Goal: Task Accomplishment & Management: Manage account settings

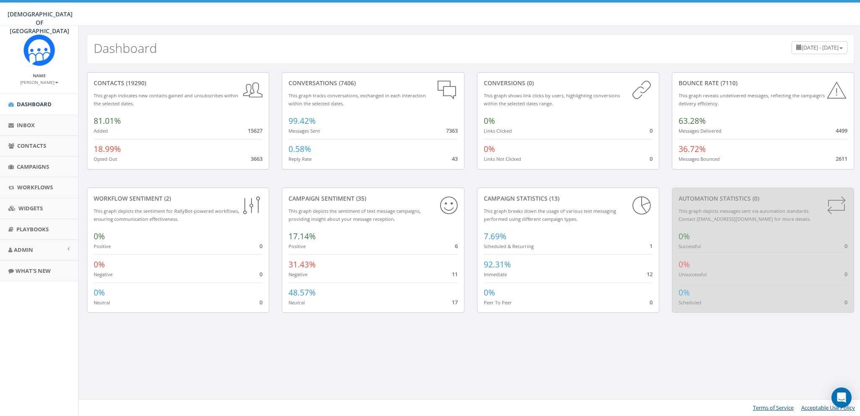
click at [428, 339] on div "Dashboard May 24, 2025 - August 22, 2025 contacts (19290) This graph indicates …" at bounding box center [470, 221] width 785 height 390
click at [842, 398] on icon "Open Intercom Messenger" at bounding box center [842, 397] width 10 height 11
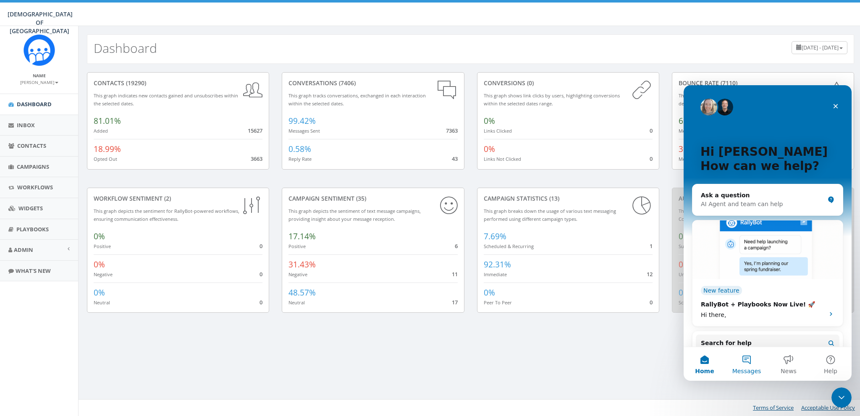
click at [746, 364] on button "Messages" at bounding box center [747, 364] width 42 height 34
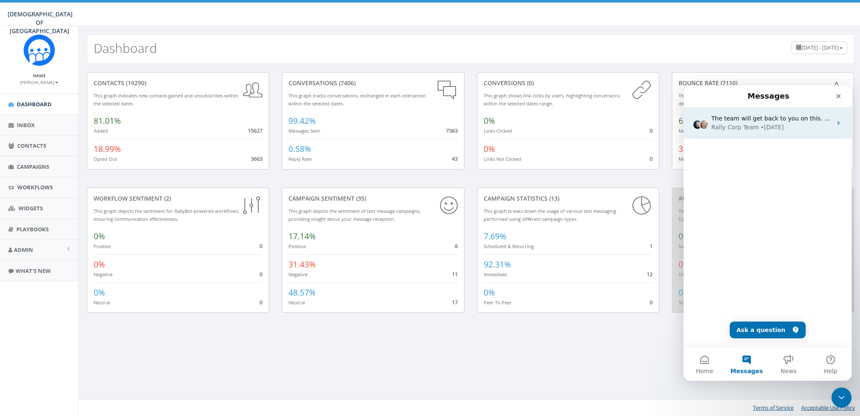
click at [765, 116] on span "The team will get back to you on this. Rally Corp Team typically replies in und…" at bounding box center [834, 118] width 246 height 7
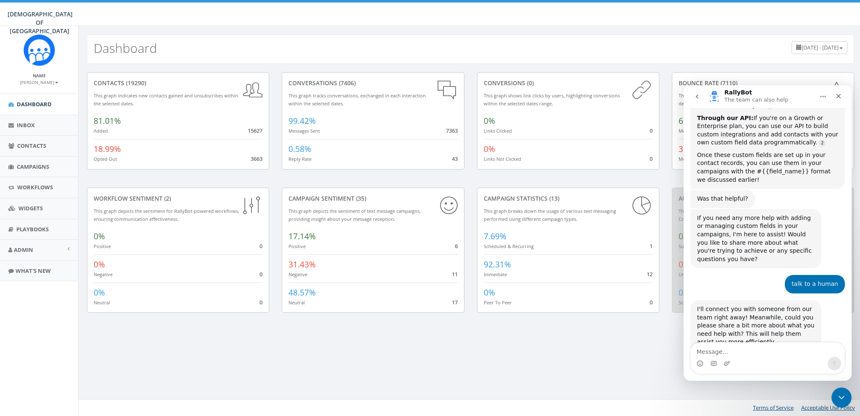
scroll to position [414, 0]
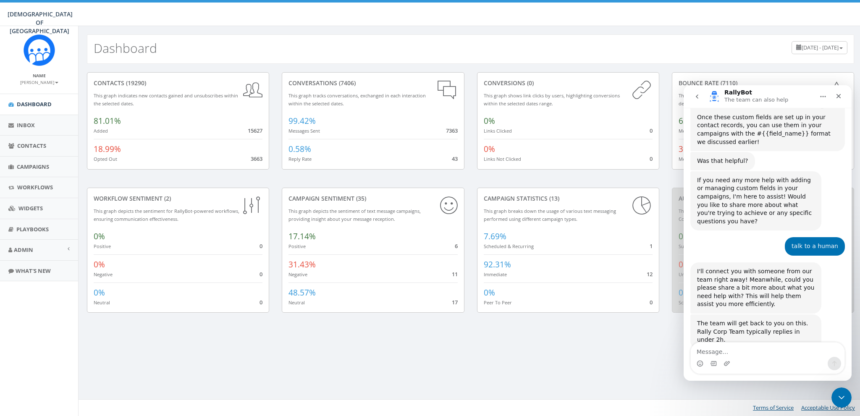
click at [701, 95] on button "go back" at bounding box center [697, 97] width 16 height 16
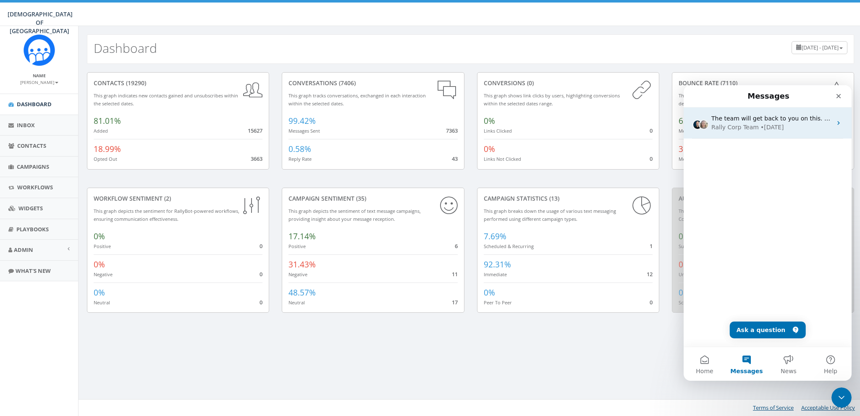
scroll to position [0, 0]
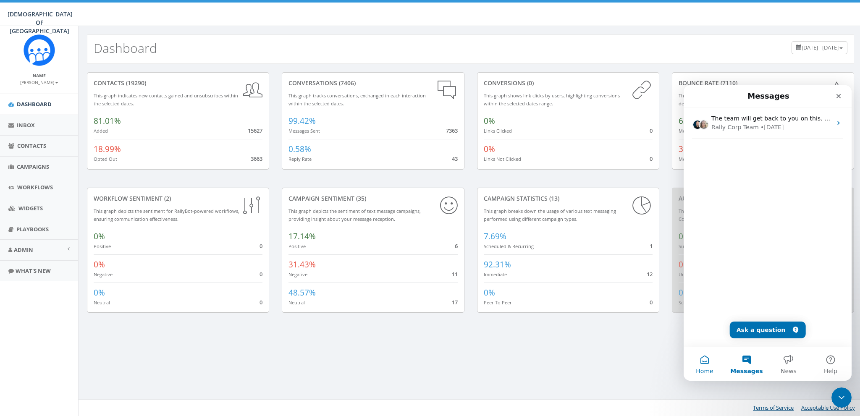
click at [700, 367] on button "Home" at bounding box center [705, 364] width 42 height 34
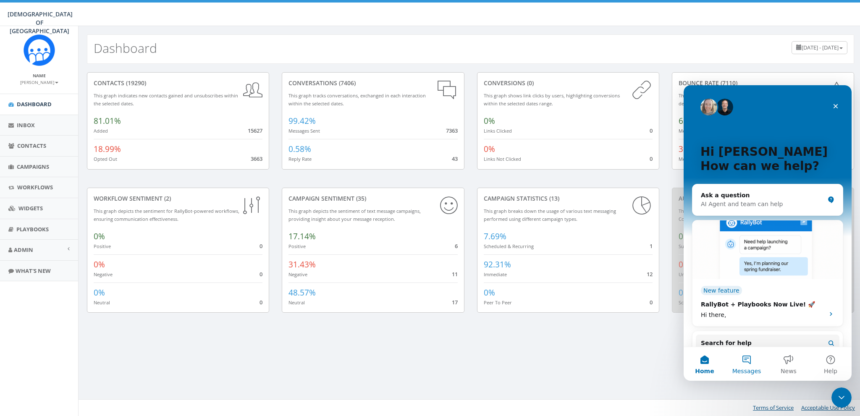
click at [745, 358] on button "Messages" at bounding box center [747, 364] width 42 height 34
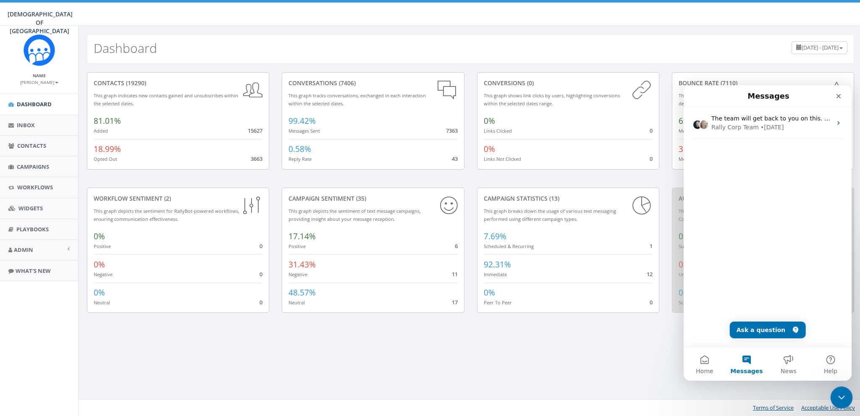
drag, startPoint x: 833, startPoint y: 399, endPoint x: 1660, endPoint y: 787, distance: 913.3
click at [832, 400] on div "Close Intercom Messenger" at bounding box center [840, 396] width 20 height 20
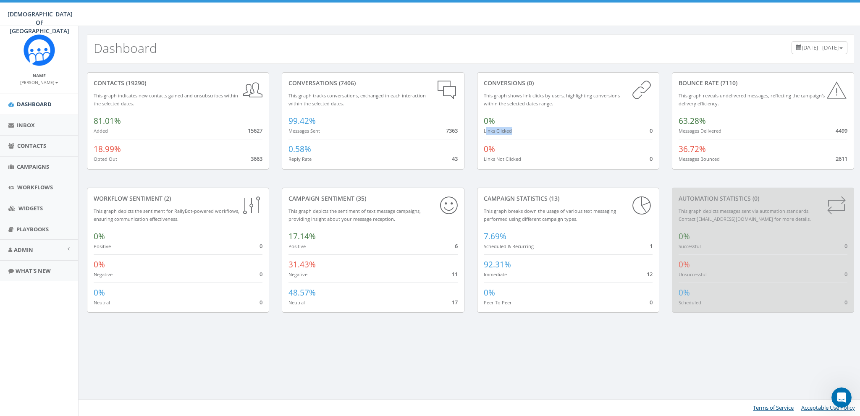
drag, startPoint x: 485, startPoint y: 130, endPoint x: 548, endPoint y: 132, distance: 62.2
click at [548, 132] on div "0% Links Clicked 0" at bounding box center [568, 123] width 169 height 24
click at [34, 165] on span "Campaigns" at bounding box center [33, 167] width 32 height 8
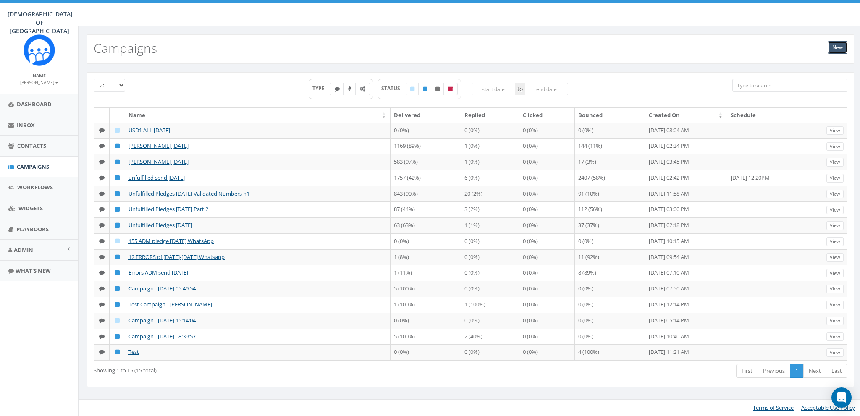
click at [831, 49] on link "New" at bounding box center [838, 47] width 20 height 13
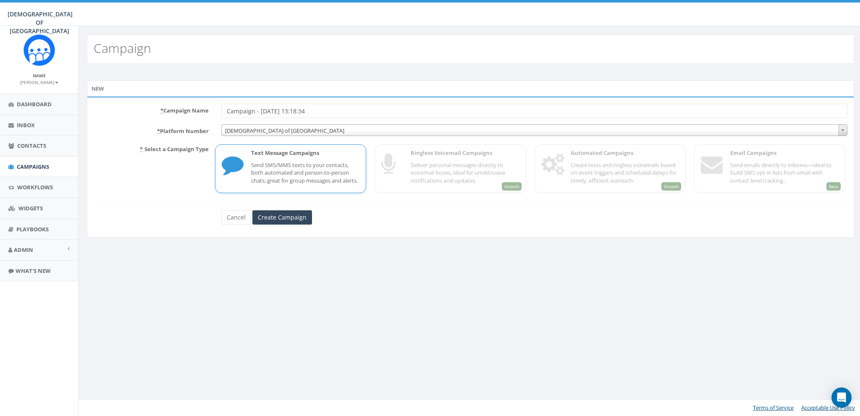
drag, startPoint x: 281, startPoint y: 182, endPoint x: 248, endPoint y: 105, distance: 84.3
click at [281, 181] on p "Send SMS/MMS texts to your contacts, both automated and person-to-person chats,…" at bounding box center [305, 173] width 108 height 24
click at [247, 102] on div "* Campaign Name Campaign - 08/22/2025, 13:18:34 * Platform Number Chabad of Pol…" at bounding box center [470, 167] width 767 height 141
click at [247, 107] on input "Campaign - 08/22/2025, 13:18:34" at bounding box center [534, 111] width 626 height 14
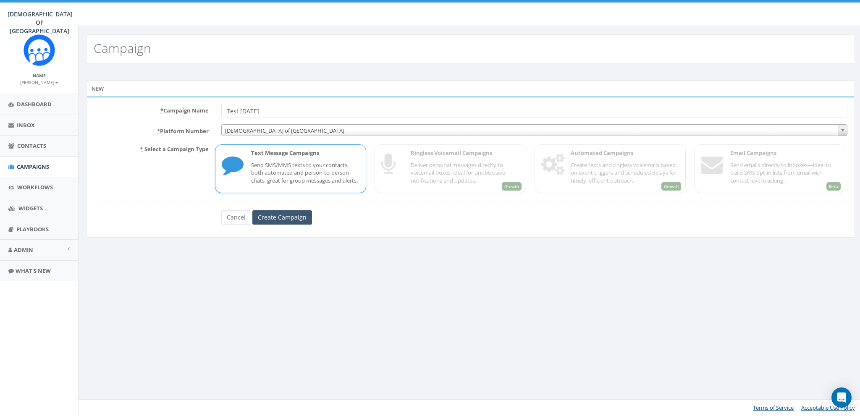
type input "Test [DATE]"
click at [297, 221] on input "Create Campaign" at bounding box center [282, 217] width 60 height 14
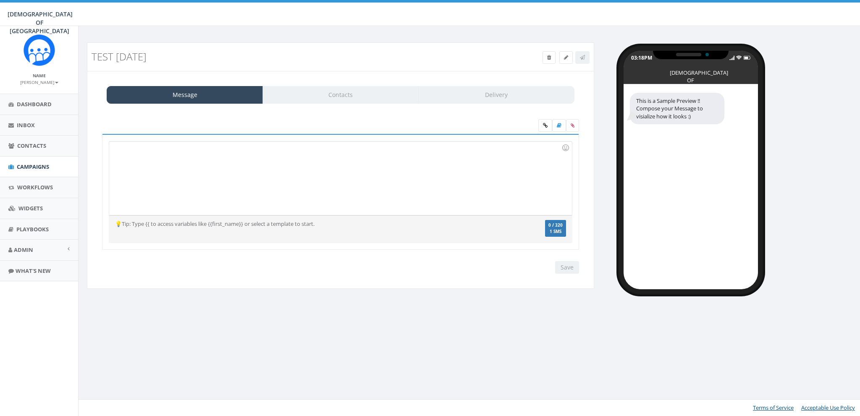
click at [310, 177] on div at bounding box center [340, 178] width 462 height 73
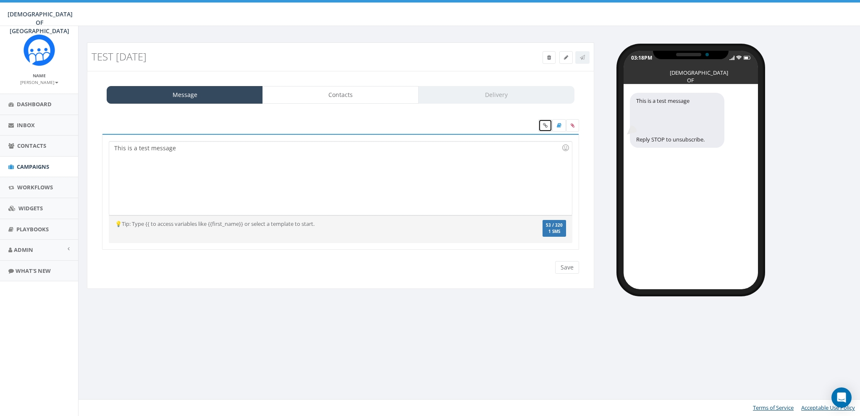
click at [545, 125] on icon at bounding box center [545, 125] width 5 height 5
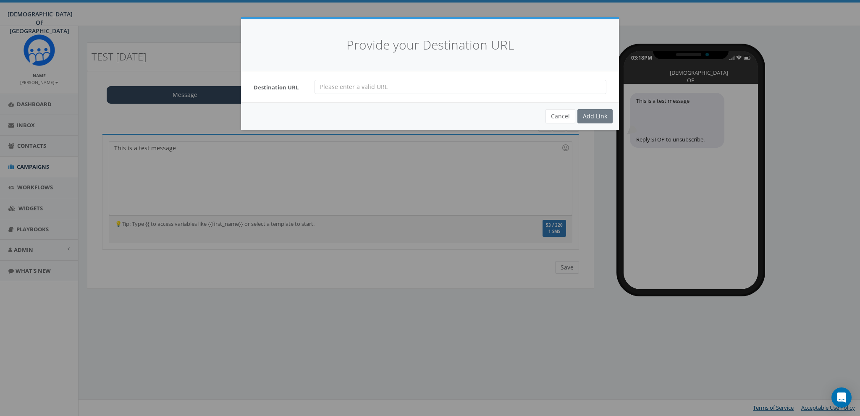
click at [459, 85] on input "url" at bounding box center [461, 87] width 292 height 14
paste input "https://l.shortlink.es/l/055ac3ca305d7c7f581a1e218bf82c057844dcf0?u=9111735"
type input "https://l.shortlink.es/l/055ac3ca305d7c7f581a1e218bf82c057844dcf0?u=9111735"
click at [400, 81] on input "https://l.shortlink.es/l/055ac3ca305d7c7f581a1e218bf82c057844dcf0?u=9111735" at bounding box center [461, 87] width 292 height 14
paste input "https://www.saveajew.org/templates/fundraising/default_cdo/aid/6067909/sc/SMS/j…"
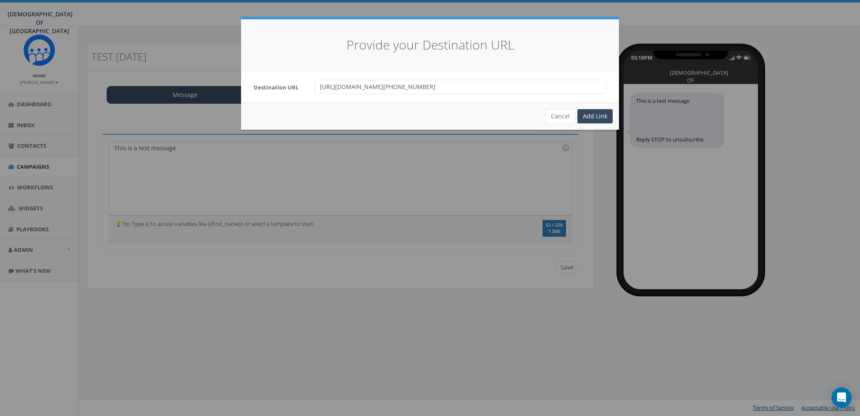
scroll to position [0, 6]
type input "https://www.saveajew.org/templates/fundraising/default_cdo/aid/6067909/sc/SMS/j…"
click at [596, 115] on div "Add Link" at bounding box center [594, 116] width 35 height 14
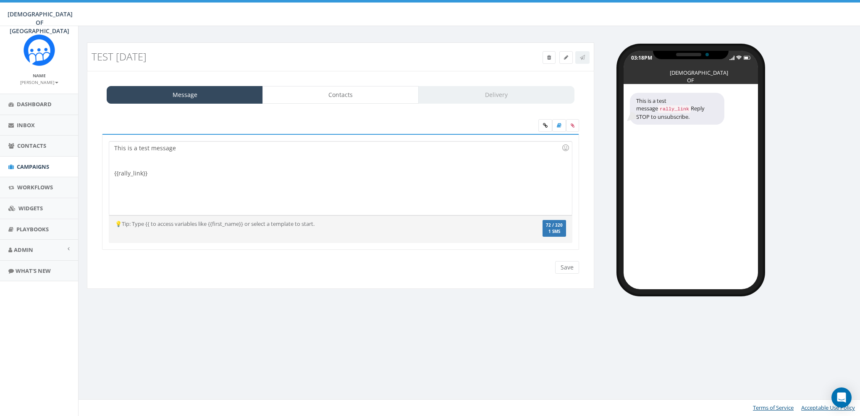
click at [189, 159] on div at bounding box center [337, 160] width 447 height 17
click at [354, 100] on link "Contacts" at bounding box center [340, 95] width 156 height 18
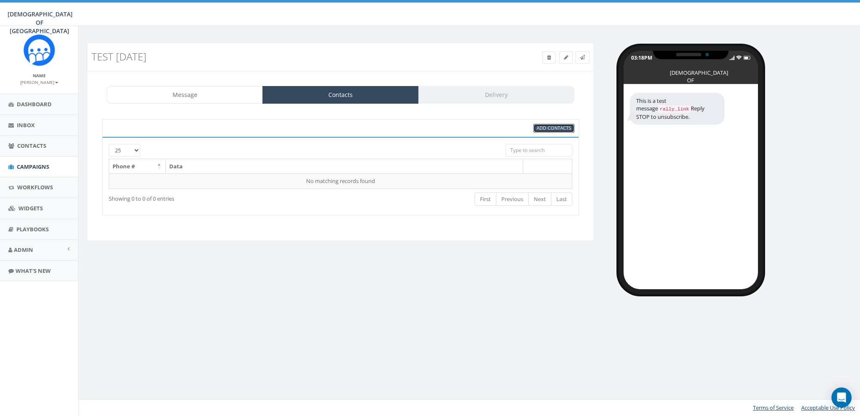
click at [551, 124] on link "Add Contacts" at bounding box center [553, 128] width 41 height 9
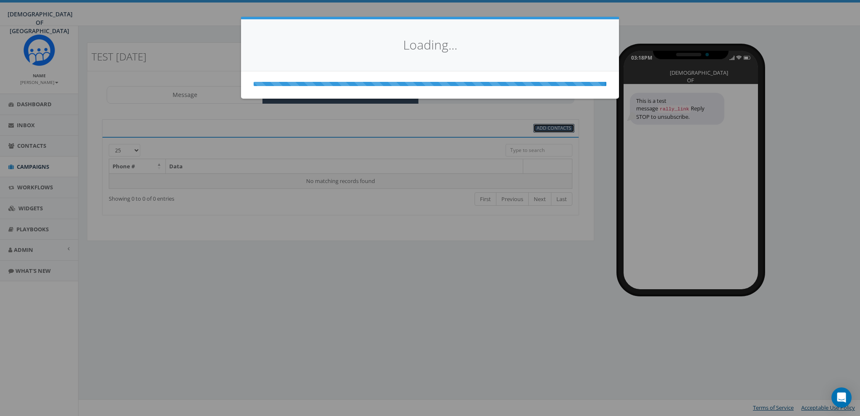
select select
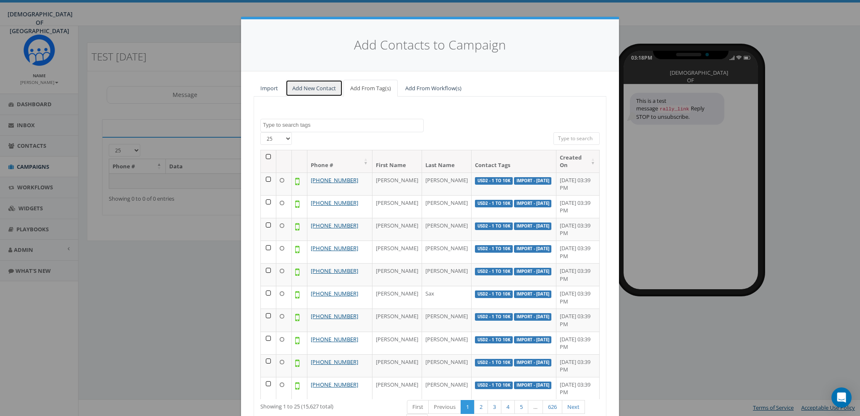
drag, startPoint x: 300, startPoint y: 90, endPoint x: 301, endPoint y: 100, distance: 9.7
click at [299, 90] on link "Add New Contact" at bounding box center [314, 88] width 57 height 17
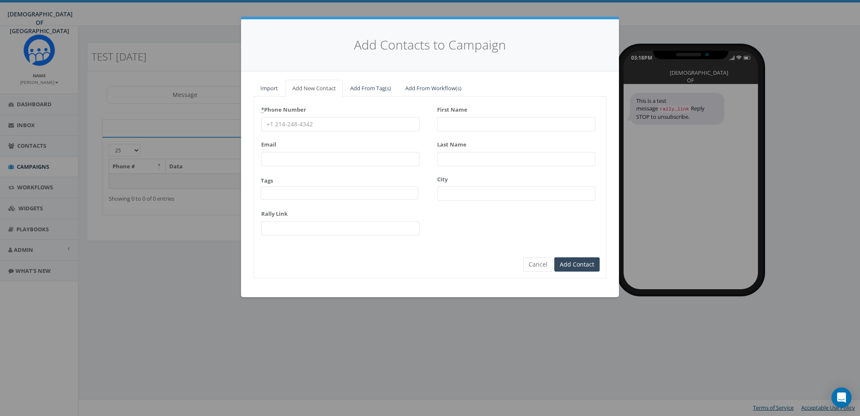
click at [294, 120] on input "* Phone Number" at bounding box center [340, 124] width 158 height 14
type input "8587365358"
type input "James"
type input "Martin"
type input "james@rallycorp.com"
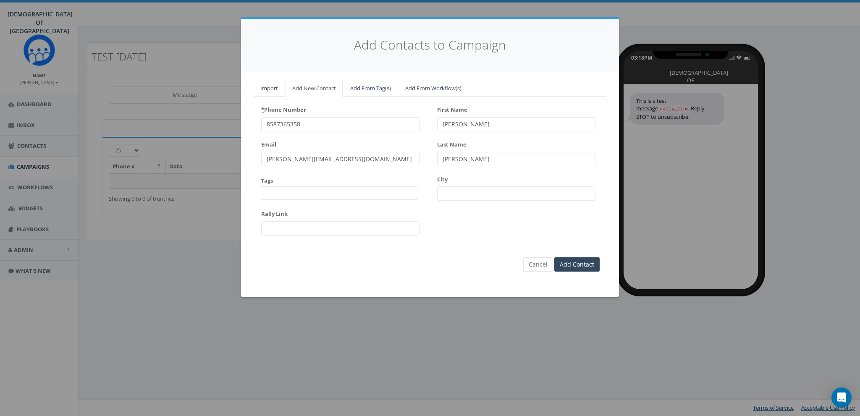
click at [416, 230] on input "Rally Link" at bounding box center [340, 228] width 158 height 14
click at [577, 261] on input "Add Contact" at bounding box center [576, 264] width 45 height 14
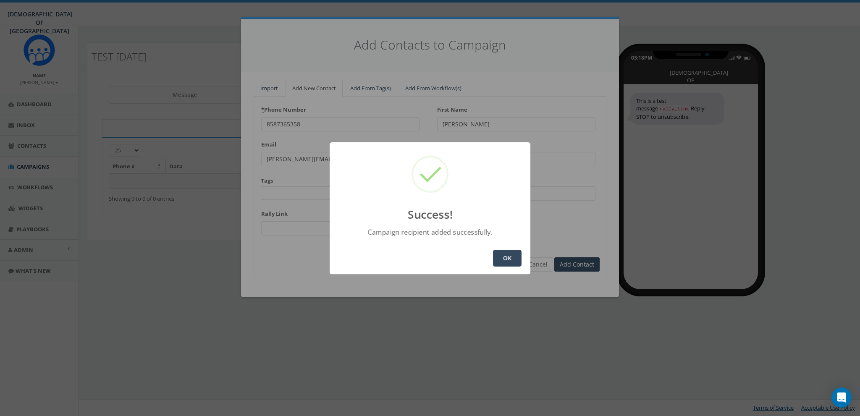
click at [504, 252] on button "OK" at bounding box center [507, 258] width 29 height 17
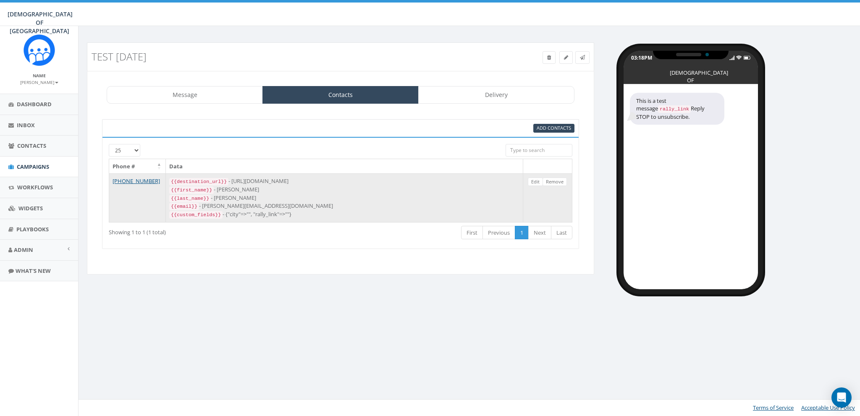
drag, startPoint x: 233, startPoint y: 180, endPoint x: 308, endPoint y: 180, distance: 75.6
click at [308, 180] on div "{{destination_url}} - https://rally.link/link/WDXyHQ" at bounding box center [344, 181] width 350 height 8
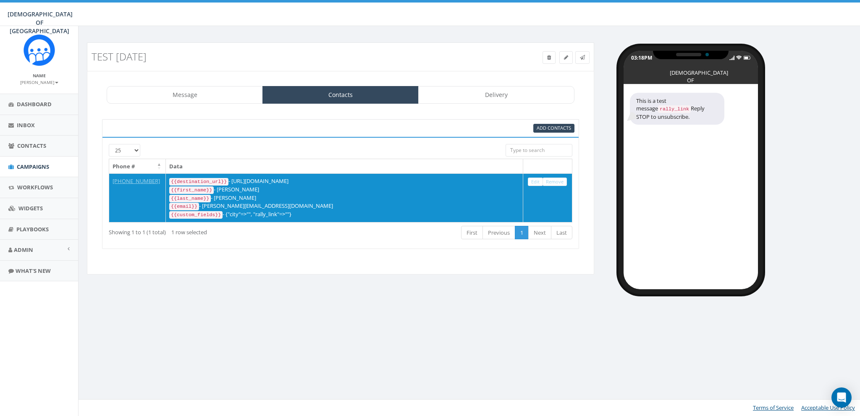
click at [313, 303] on div "Test 08/22/2025 Test Message Status: Message Contacts Delivery This is a test m…" at bounding box center [470, 221] width 785 height 390
click at [506, 100] on link "Delivery" at bounding box center [496, 95] width 156 height 18
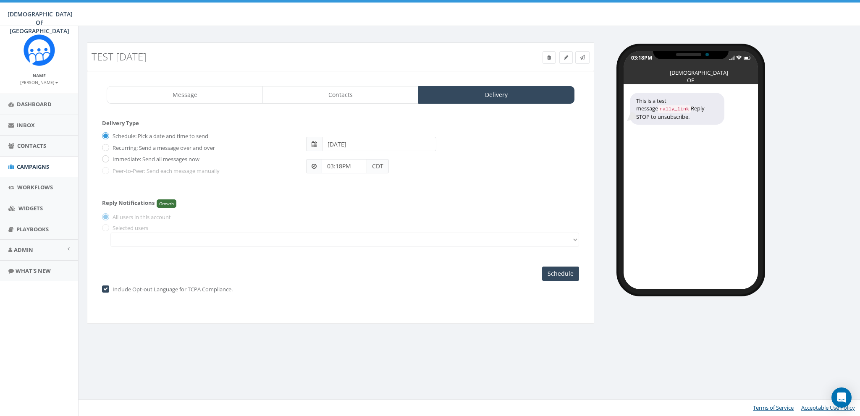
click at [120, 158] on label "Immediate: Send all messages now" at bounding box center [154, 159] width 89 height 8
click at [108, 158] on input "Immediate: Send all messages now" at bounding box center [104, 159] width 5 height 5
radio input "true"
click at [561, 274] on input "Send Now" at bounding box center [559, 274] width 39 height 14
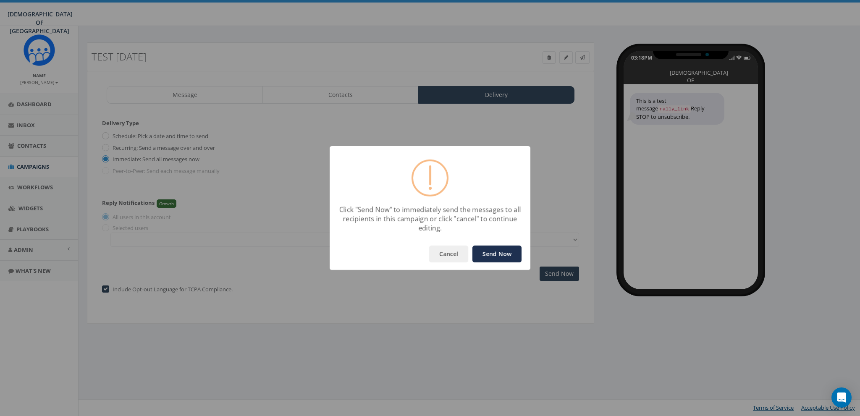
click at [504, 255] on button "Send Now" at bounding box center [496, 254] width 49 height 17
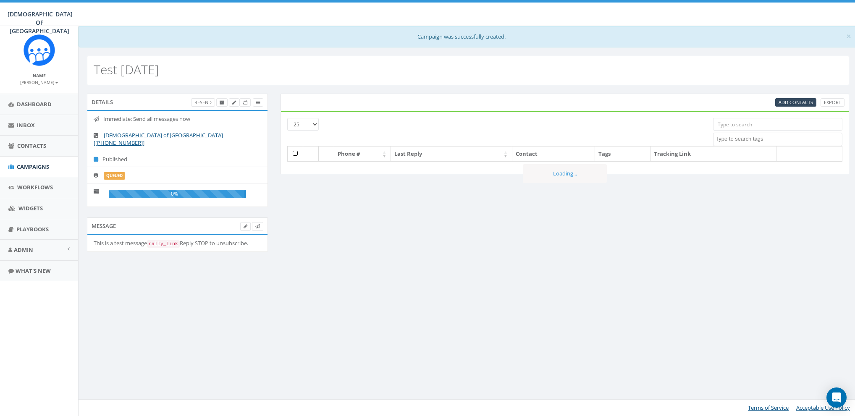
select select
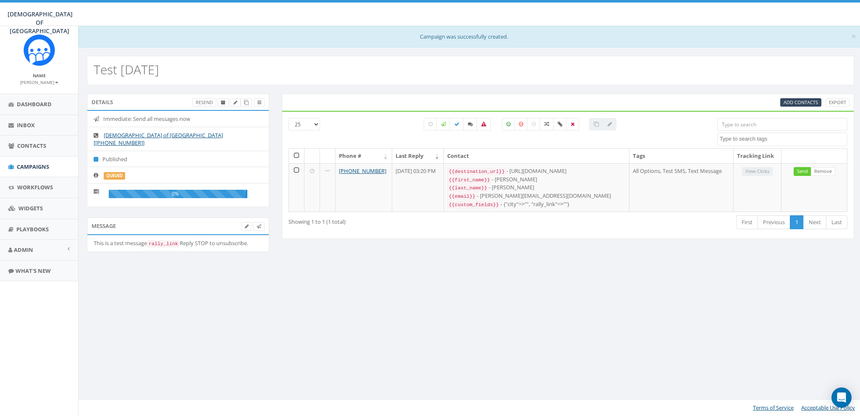
click at [511, 252] on div "Details Resend Immediate: Send all messages now [DEMOGRAPHIC_DATA] of [GEOGRAPH…" at bounding box center [471, 179] width 780 height 170
click at [445, 303] on div "× Campaign was successfully created. Test [DATE] Details Resend Immediate: Send…" at bounding box center [470, 221] width 785 height 390
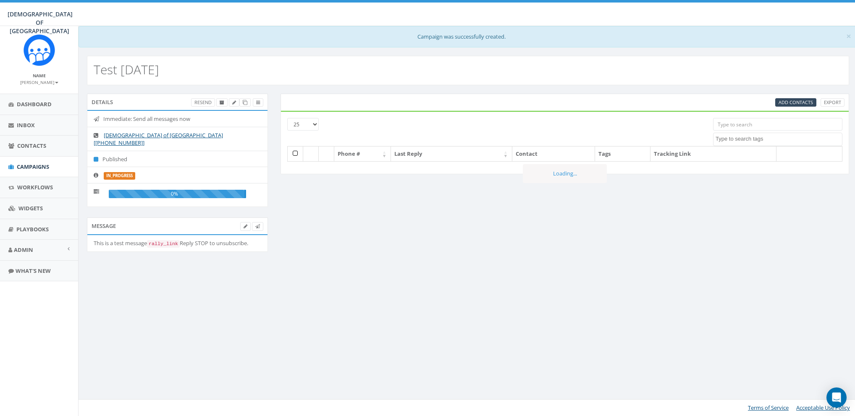
select select
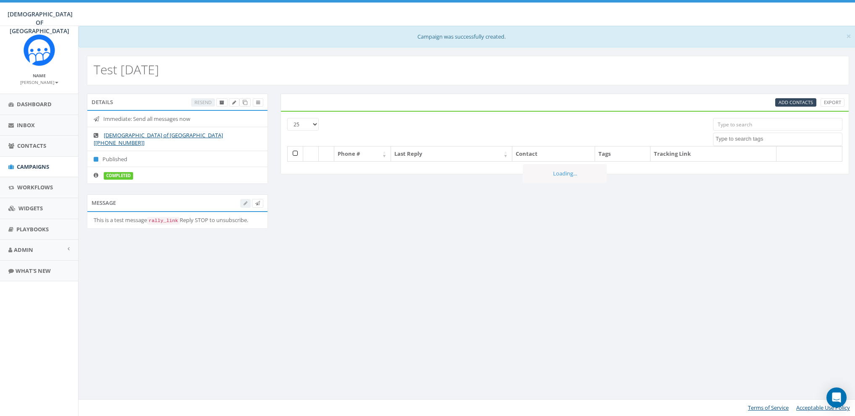
select select
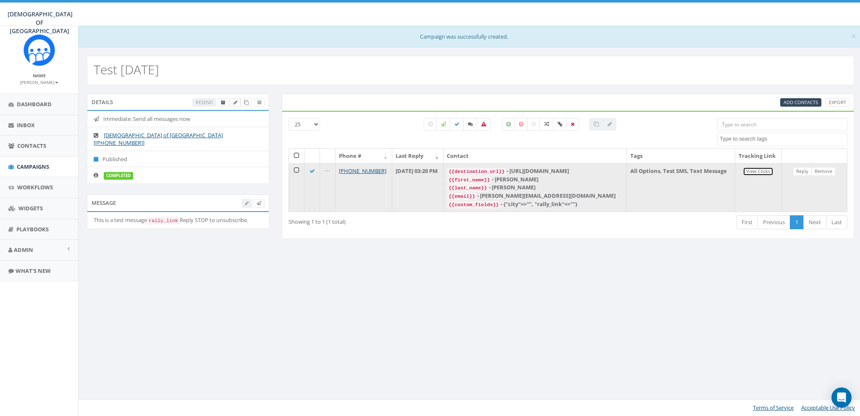
click at [756, 169] on link "View Clicks" at bounding box center [758, 171] width 31 height 9
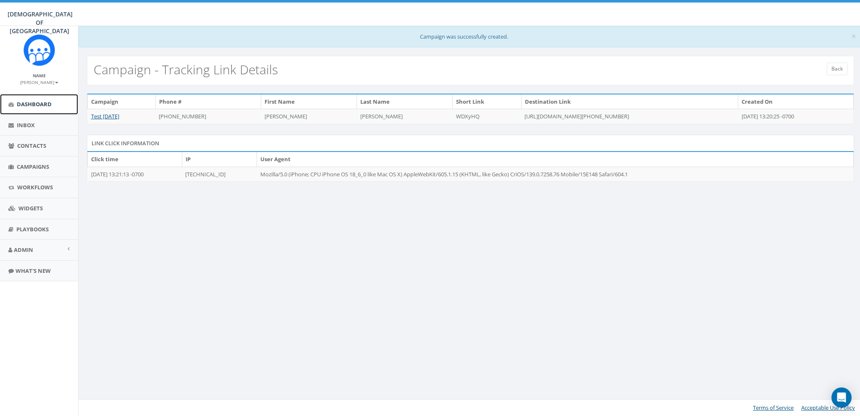
click at [24, 105] on span "Dashboard" at bounding box center [34, 104] width 35 height 8
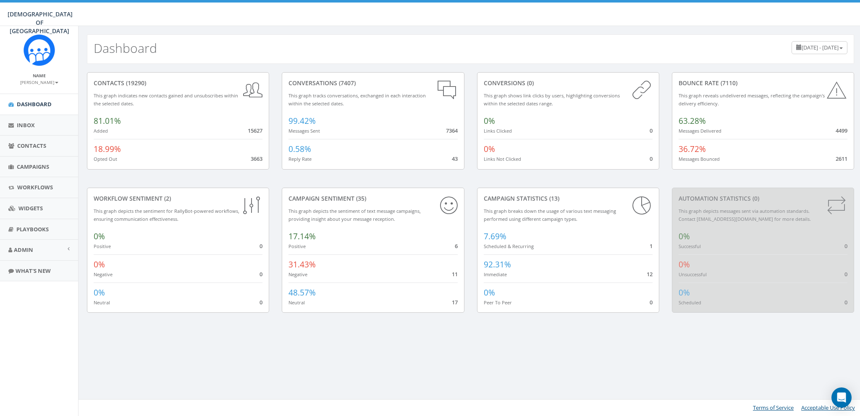
click at [802, 47] on span "May 24, 2025 - August 22, 2025" at bounding box center [820, 48] width 37 height 8
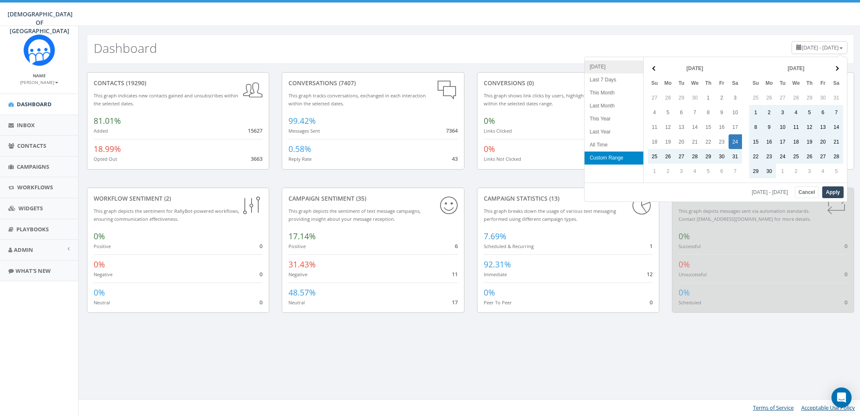
click at [601, 65] on li "[DATE]" at bounding box center [614, 66] width 59 height 13
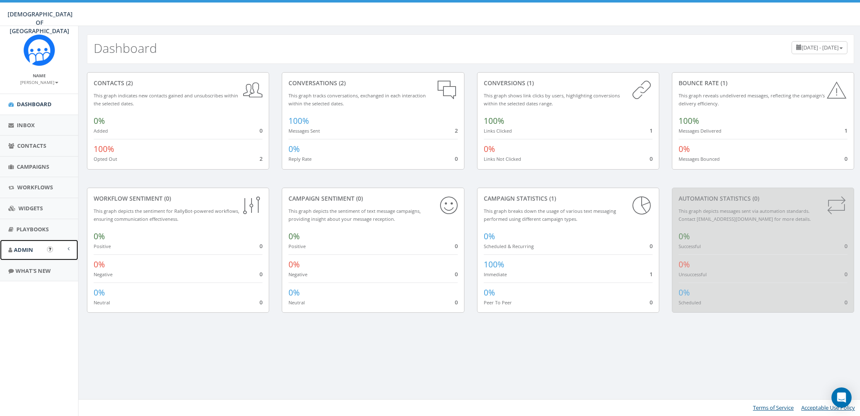
click at [22, 252] on span "Admin" at bounding box center [23, 250] width 19 height 8
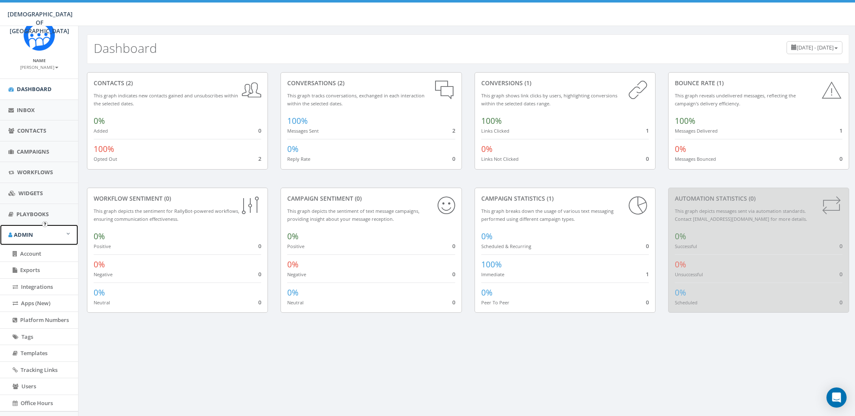
scroll to position [53, 0]
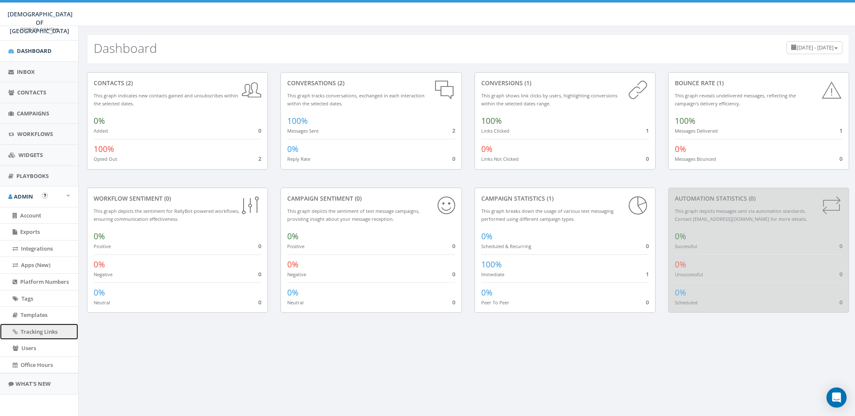
click at [47, 328] on span "Tracking Links" at bounding box center [39, 332] width 37 height 8
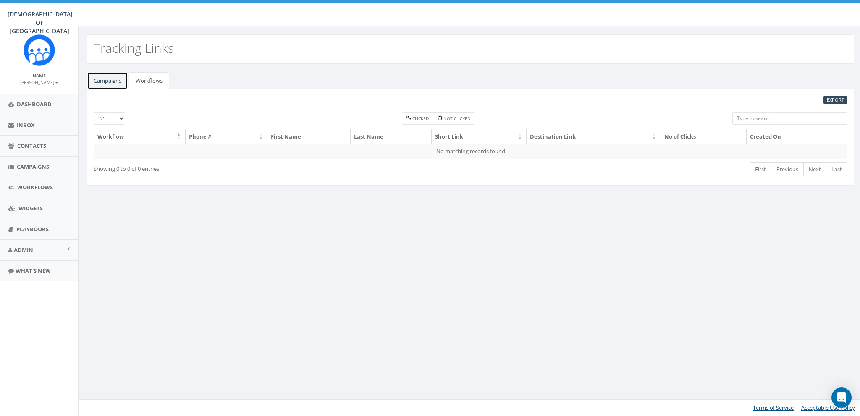
click at [118, 82] on link "Campaigns" at bounding box center [107, 80] width 41 height 17
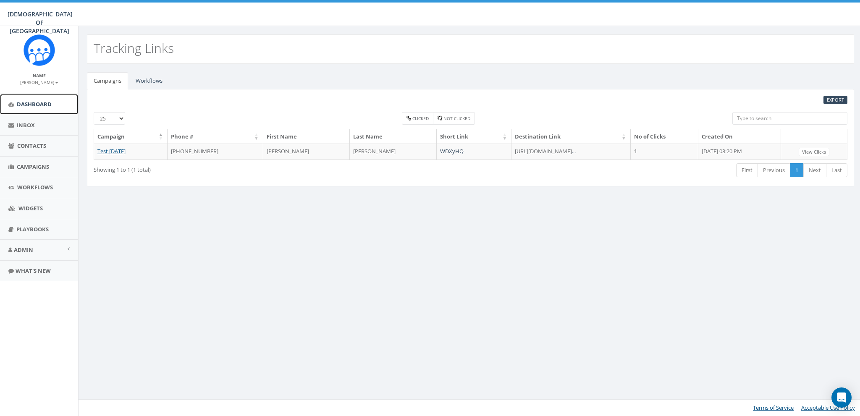
click at [31, 102] on span "Dashboard" at bounding box center [34, 104] width 35 height 8
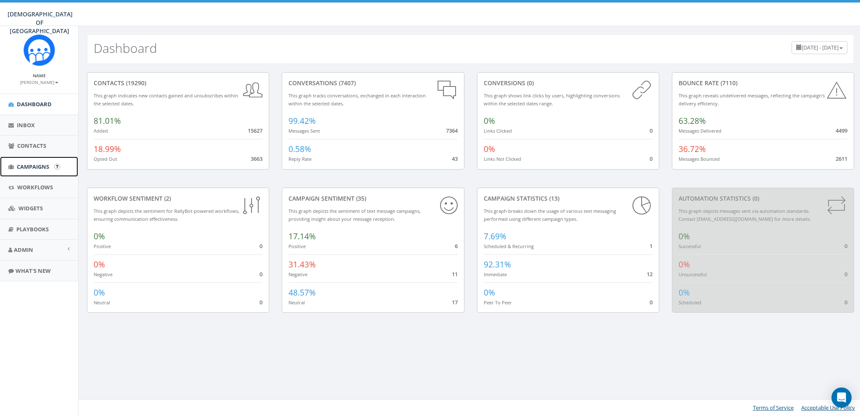
click at [31, 170] on span "Campaigns" at bounding box center [33, 167] width 32 height 8
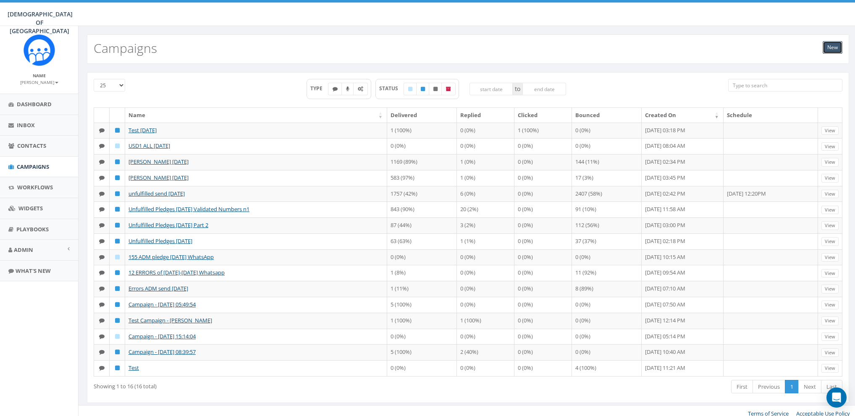
click at [827, 49] on link "New" at bounding box center [833, 47] width 20 height 13
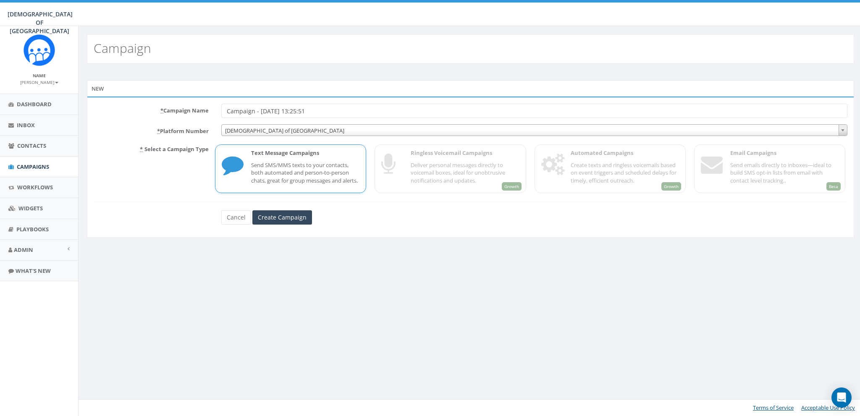
click at [263, 147] on div "Text Message Campaigns Send SMS/MMS texts to your contacts, both automated and …" at bounding box center [290, 168] width 151 height 49
click at [240, 107] on input "Campaign - [DATE] 13:25:51" at bounding box center [534, 111] width 626 height 14
click at [228, 108] on input "Campaign - [DATE] 13:25:51" at bounding box center [534, 111] width 626 height 14
type input "Test Campaign - [DATE] Number 2"
click at [276, 223] on input "Create Campaign" at bounding box center [282, 217] width 60 height 14
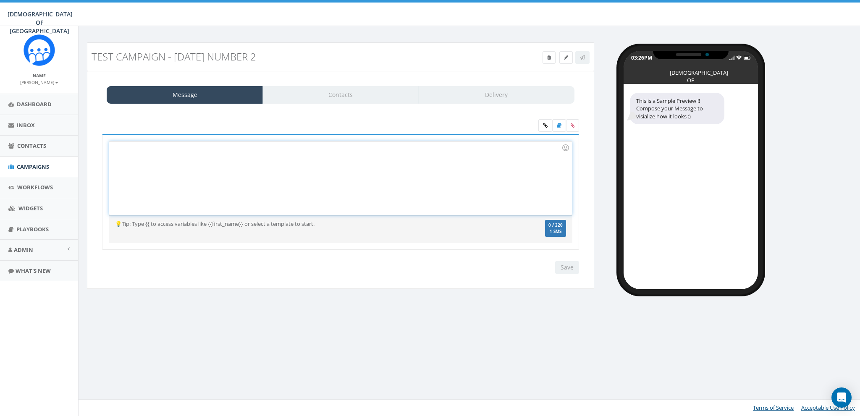
click at [291, 183] on div at bounding box center [340, 178] width 462 height 73
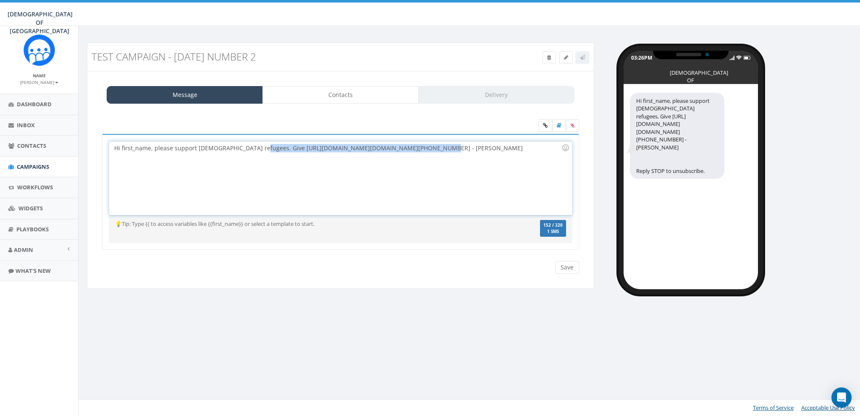
drag, startPoint x: 254, startPoint y: 148, endPoint x: 416, endPoint y: 149, distance: 162.1
click at [416, 149] on div "Hi first_name, please support Jewish refugees. Give http://www.saveajew.org/art…" at bounding box center [340, 178] width 462 height 73
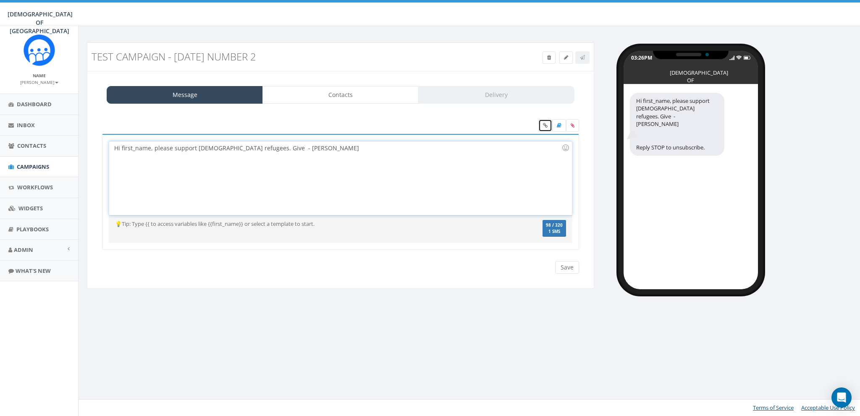
click at [549, 127] on link at bounding box center [545, 125] width 14 height 13
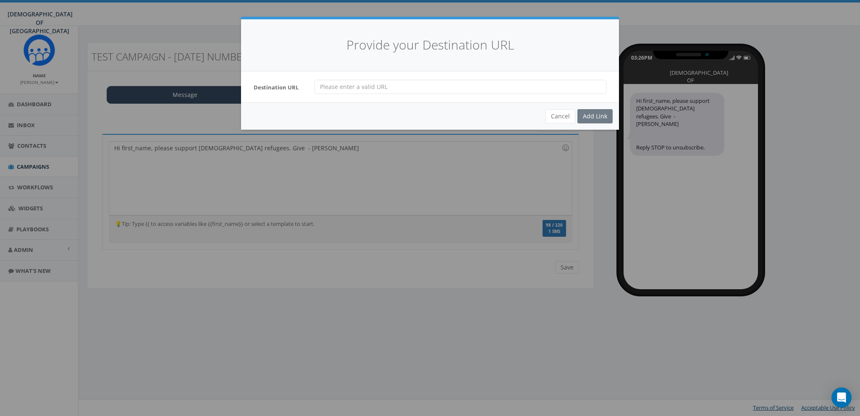
click at [390, 84] on input "url" at bounding box center [461, 87] width 292 height 14
paste input "http://www.saveajew.org/article.asp?aid=6067909&sc=SMS"
type input "http://www.saveajew.org/article.asp?aid=6067909&sc=SMS"
click at [600, 113] on div "Add Link" at bounding box center [594, 116] width 35 height 14
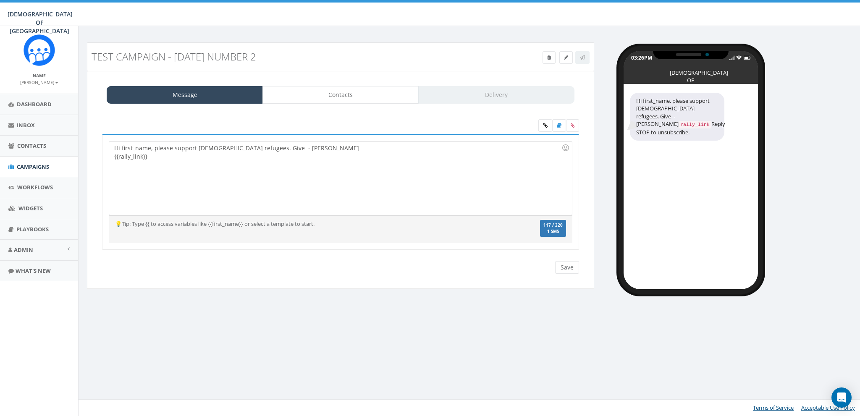
drag, startPoint x: 431, startPoint y: 165, endPoint x: 423, endPoint y: 162, distance: 8.3
click at [430, 165] on div "Hi first_name, please support Jewish refugees. Give - Rabbi Stambler {{rally_li…" at bounding box center [340, 178] width 462 height 73
click at [256, 147] on div "Hi first_name, please support Jewish refugees. Give - Rabbi Stambler {{rally_li…" at bounding box center [340, 178] width 462 height 73
drag, startPoint x: 291, startPoint y: 146, endPoint x: 318, endPoint y: 147, distance: 27.7
click at [291, 147] on div "Hi first_name, please support Jewish refugees. Give - Rabbi Stambler {{rally_li…" at bounding box center [340, 178] width 462 height 73
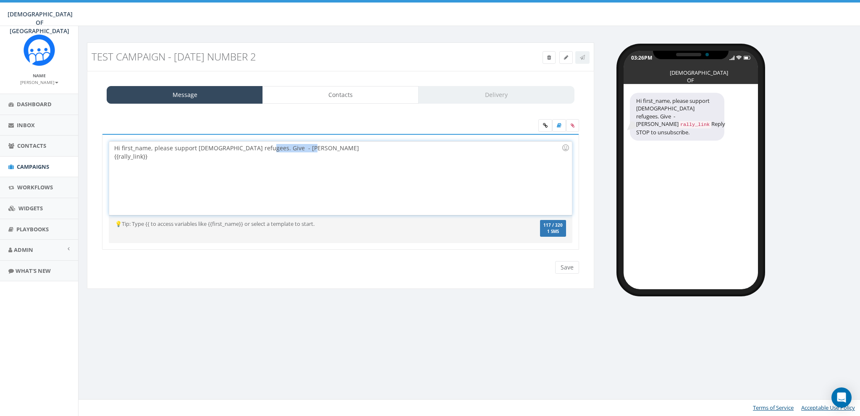
click at [318, 147] on div "Hi first_name, please support Jewish refugees. Give - Rabbi Stambler {{rally_li…" at bounding box center [340, 178] width 462 height 73
click at [229, 158] on div "Hi first_name, please support Jewish refugees. Give {{rally_link}}" at bounding box center [340, 178] width 462 height 73
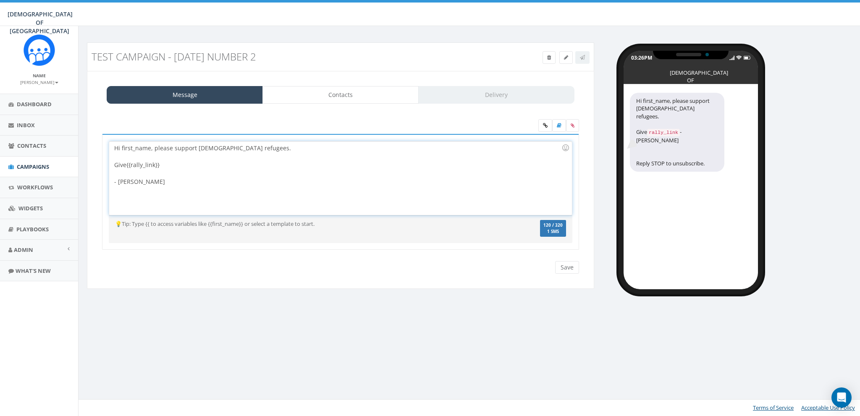
click at [293, 151] on div "Hi first_name, please support Jewish refugees. Give {{rally_link}} - Rabbi Stam…" at bounding box center [340, 178] width 462 height 73
click at [241, 148] on div "Hi first_name, please support Jewish refugees. Your support matters.... Give {{…" at bounding box center [340, 178] width 462 height 73
click at [343, 150] on div "Hi first_name, please support Jewish refugees. Your support matters.... Give {{…" at bounding box center [340, 178] width 462 height 73
click at [559, 125] on icon at bounding box center [559, 125] width 5 height 5
drag, startPoint x: 511, startPoint y: 122, endPoint x: 557, endPoint y: 123, distance: 46.2
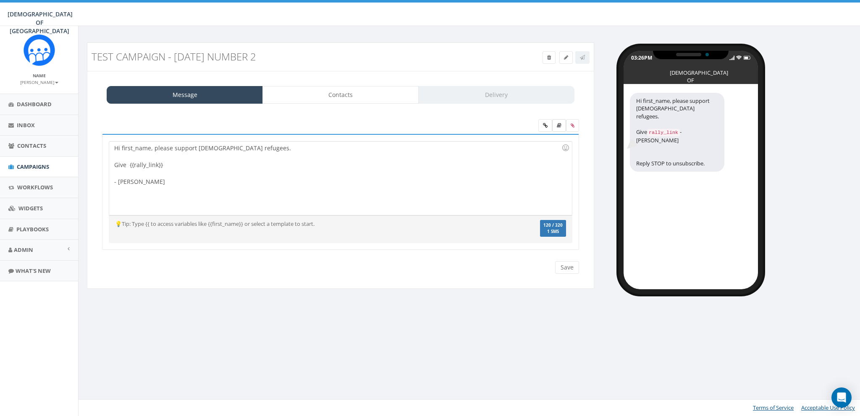
click at [511, 122] on div at bounding box center [341, 126] width 490 height 15
click at [563, 123] on link at bounding box center [559, 125] width 14 height 13
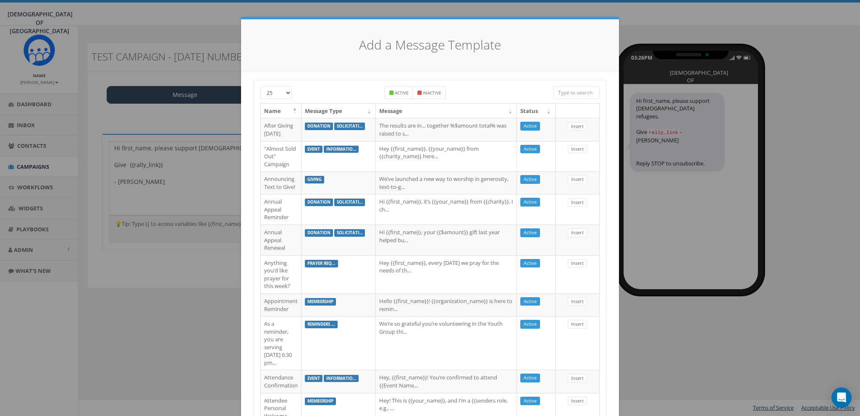
click at [569, 96] on input "search" at bounding box center [577, 93] width 46 height 13
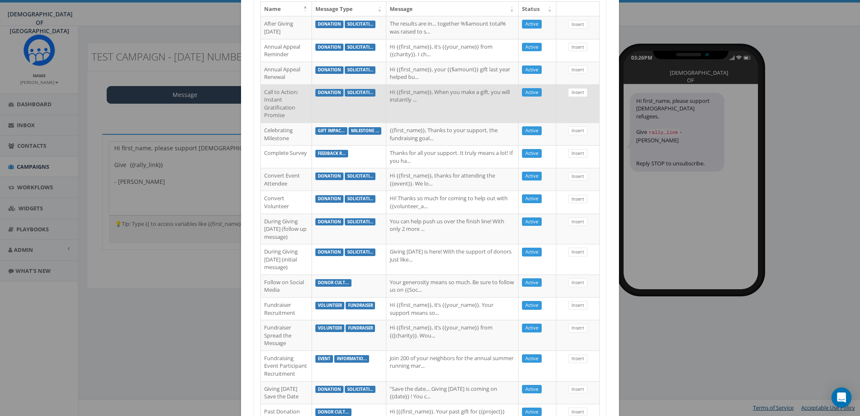
scroll to position [213, 0]
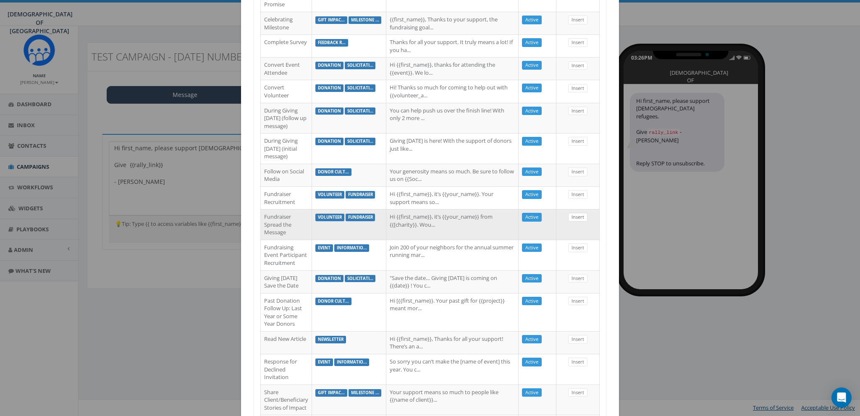
type input "support"
click at [576, 217] on link "Insert" at bounding box center [577, 217] width 19 height 9
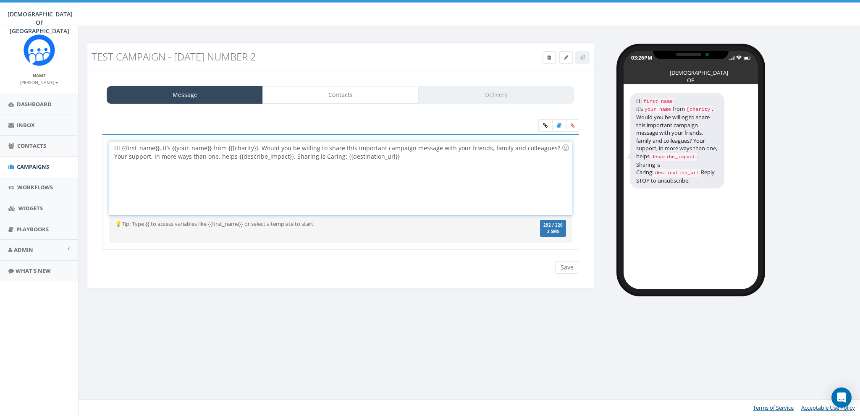
click at [200, 176] on div "Hi {{first_name}}, it’s {{your_name}} from {{[charity}}. Would you be willing t…" at bounding box center [340, 178] width 462 height 73
click at [279, 155] on div "Hi {{first_name}}, it’s {{your_name}} from {{[charity}}. Would you be willing t…" at bounding box center [340, 178] width 462 height 73
drag, startPoint x: 220, startPoint y: 171, endPoint x: 162, endPoint y: 173, distance: 58.0
click at [162, 173] on div "Sharing is Caring: {{destination_url}}" at bounding box center [337, 173] width 447 height 8
click at [542, 126] on link at bounding box center [545, 125] width 14 height 13
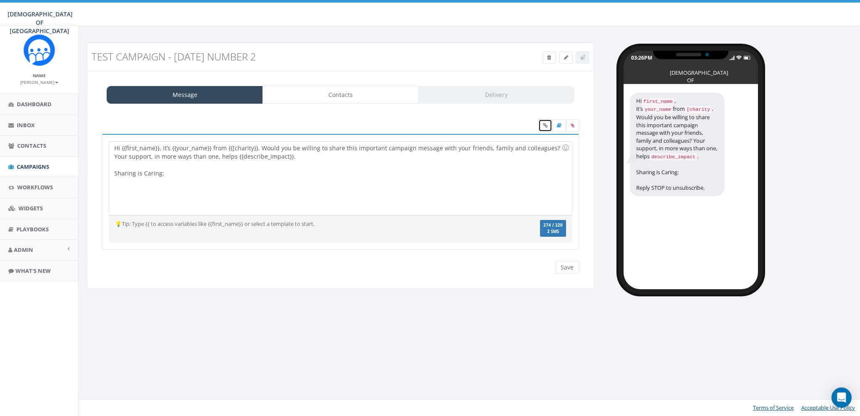
click at [545, 126] on icon at bounding box center [545, 125] width 5 height 5
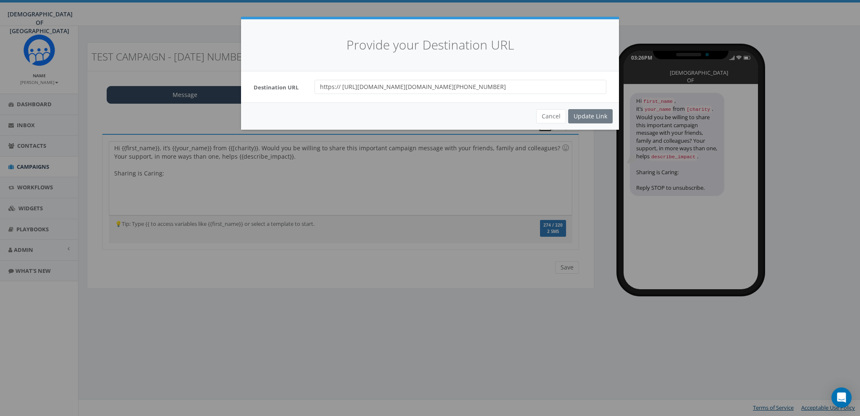
scroll to position [0, 0]
click at [593, 115] on div "Cancel Update Link" at bounding box center [430, 115] width 378 height 27
click at [499, 89] on input "https:// http://www.saveajew.org/article.asp?aid=6067909&sc=SMS" at bounding box center [461, 87] width 292 height 14
click at [597, 110] on div "Cancel Update Link" at bounding box center [430, 115] width 378 height 27
click at [514, 84] on input "https:// http://www.saveajew.org/article.asp?aid=6067909&sc=SMS" at bounding box center [461, 87] width 292 height 14
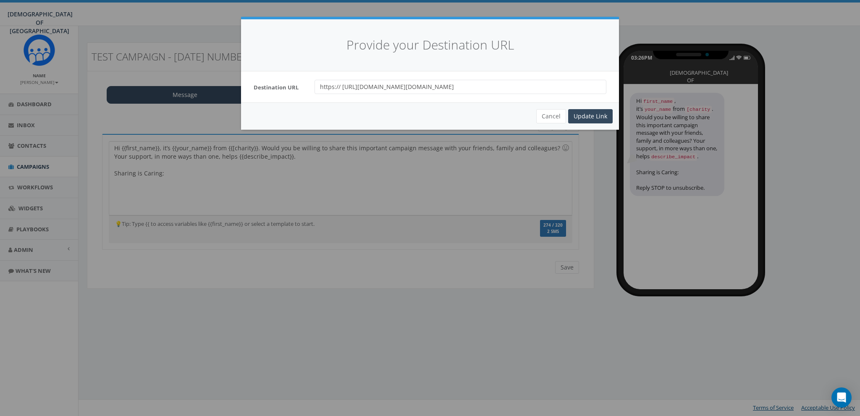
type input "https:// http://www.saveajew.org/article.asp?aid=6067909&sc=SMS"
click at [581, 114] on div "Update Link" at bounding box center [590, 116] width 45 height 14
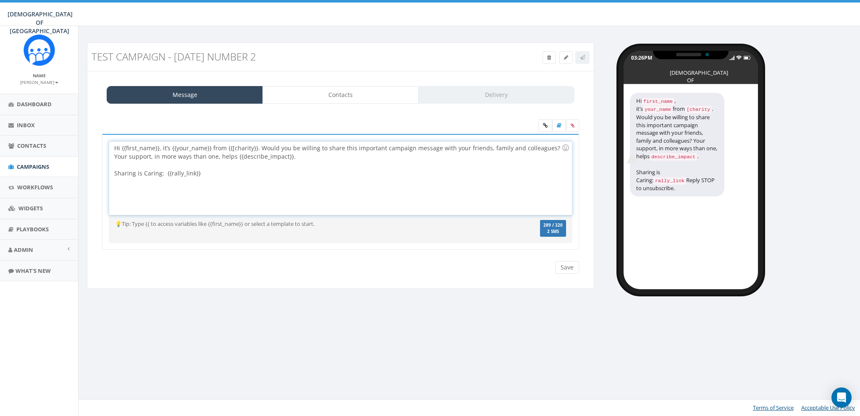
click at [189, 174] on div "Hi {{first_name}}, it’s {{your_name}} from {{[charity}}. Would you be willing t…" at bounding box center [340, 178] width 462 height 73
drag, startPoint x: 198, startPoint y: 173, endPoint x: 167, endPoint y: 175, distance: 31.6
click at [167, 175] on div "Hi {{first_name}}, it’s {{your_name}} from {{[charity}}. Would you be willing t…" at bounding box center [340, 178] width 462 height 73
copy div "{rally_link}}"
click at [217, 158] on div "Hi {{first_name}}, it’s {{your_name}} from {{[charity}}. Would you be willing t…" at bounding box center [340, 178] width 462 height 73
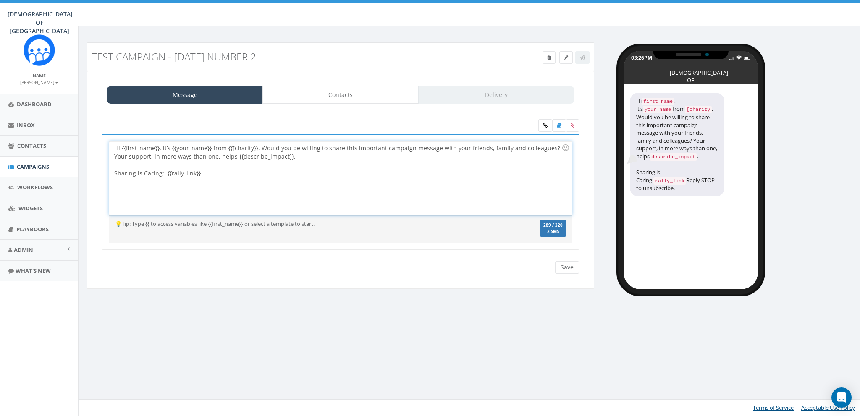
click at [290, 158] on div "Hi {{first_name}}, it’s {{your_name}} from {{[charity}}. Would you be willing t…" at bounding box center [340, 178] width 462 height 73
drag, startPoint x: 207, startPoint y: 146, endPoint x: 182, endPoint y: 146, distance: 25.6
click at [182, 146] on div "Hi {{first_name}}, it’s {{your_name}} from {{[charity}}. Would you be willing t…" at bounding box center [340, 178] width 462 height 73
drag, startPoint x: 227, startPoint y: 147, endPoint x: 298, endPoint y: 169, distance: 74.5
click at [232, 150] on div "Hi {{first_name}}, it’s Rabbi Stalmner from . Would you be willing to share thi…" at bounding box center [340, 178] width 462 height 73
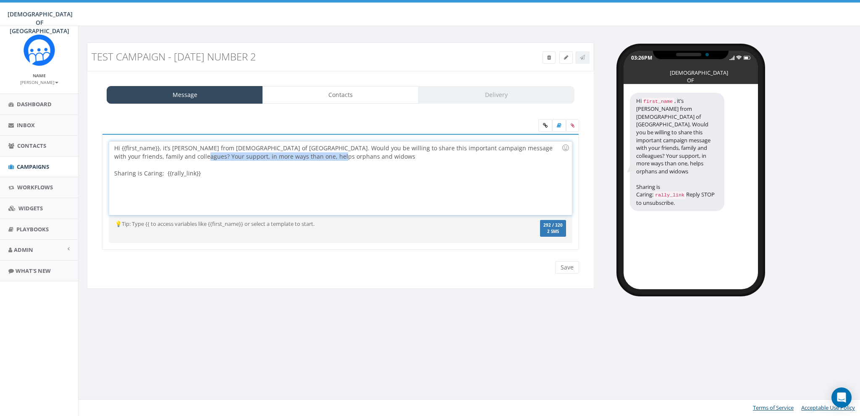
drag, startPoint x: 186, startPoint y: 156, endPoint x: 325, endPoint y: 157, distance: 139.0
click at [325, 157] on div "Hi {{first_name}}, it’s Rabbi Stalmner from Chabad of Poland. Would you be will…" at bounding box center [340, 178] width 462 height 73
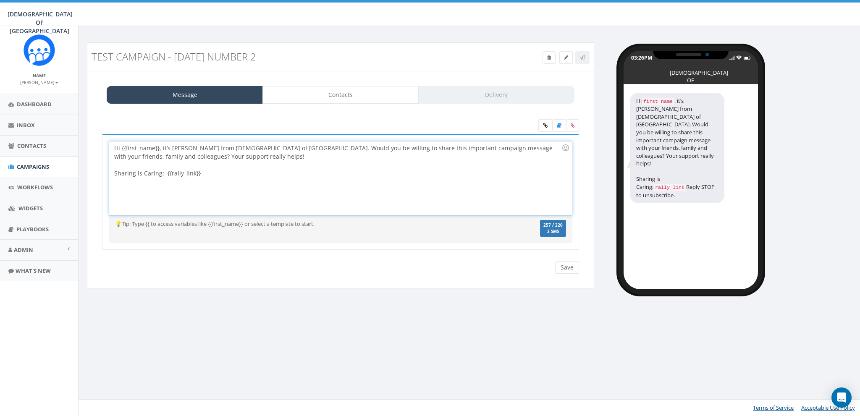
click at [147, 172] on div "Hi {{first_name}}, it’s Rabbi Stalmner from Chabad of Poland. Would you be will…" at bounding box center [340, 178] width 462 height 73
click at [520, 185] on div "Hi {{first_name}}, it’s Rabbi Stalmner from Chabad of Poland. Would you be will…" at bounding box center [340, 178] width 462 height 73
click at [197, 168] on div at bounding box center [337, 165] width 447 height 8
click at [46, 106] on span "Dashboard" at bounding box center [34, 104] width 35 height 8
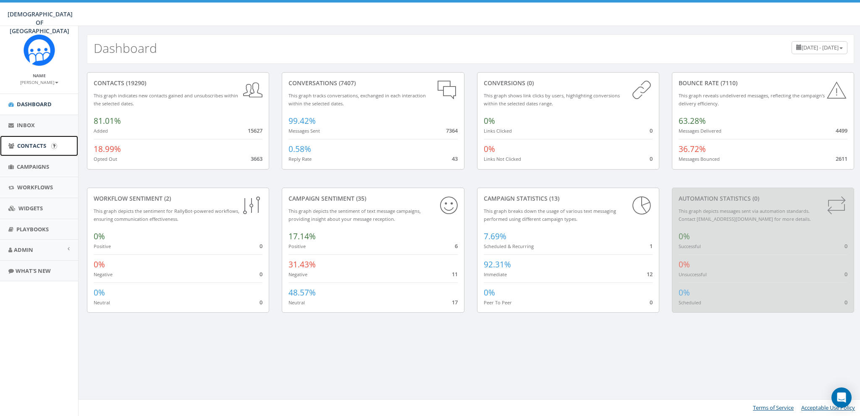
click at [26, 146] on span "Contacts" at bounding box center [31, 146] width 29 height 8
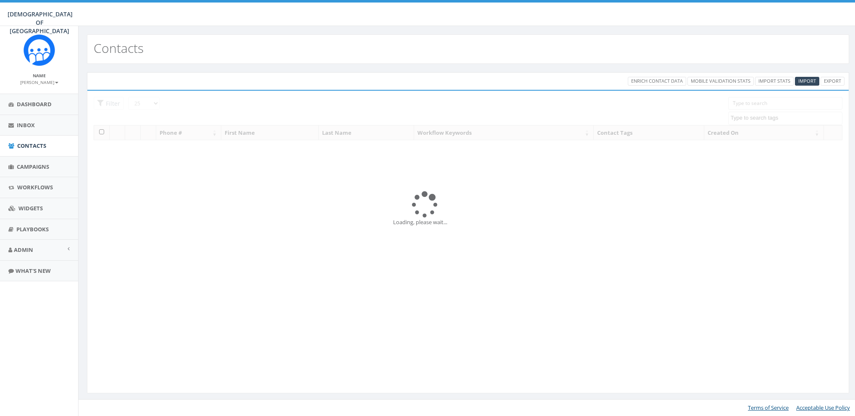
select select
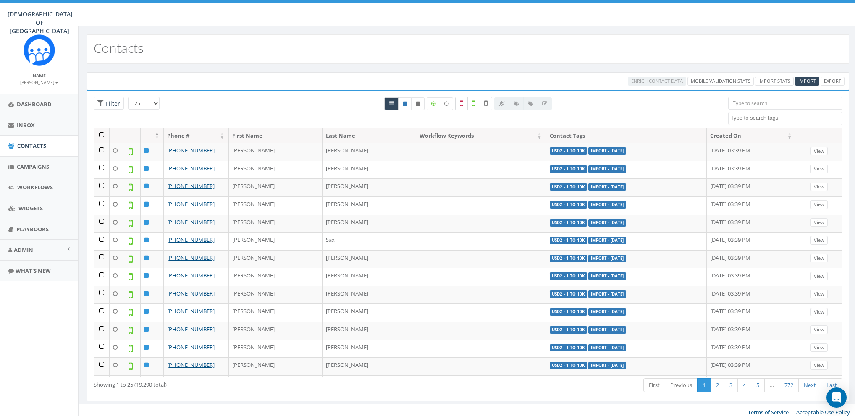
click at [461, 105] on icon at bounding box center [461, 104] width 3 height 8
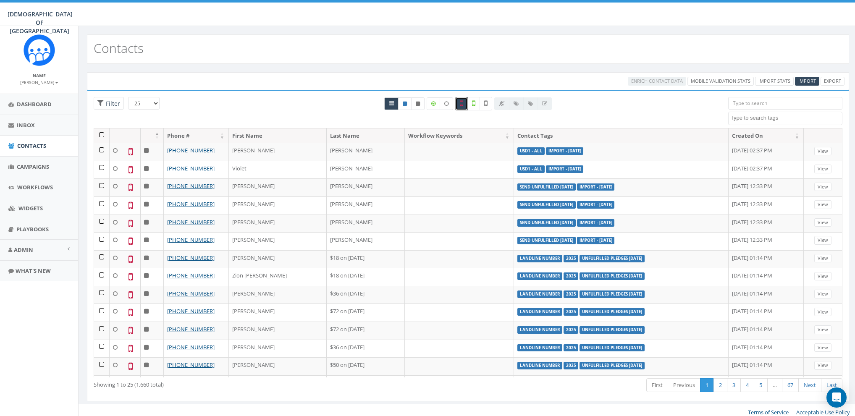
click at [462, 102] on icon at bounding box center [461, 104] width 3 height 8
checkbox input "false"
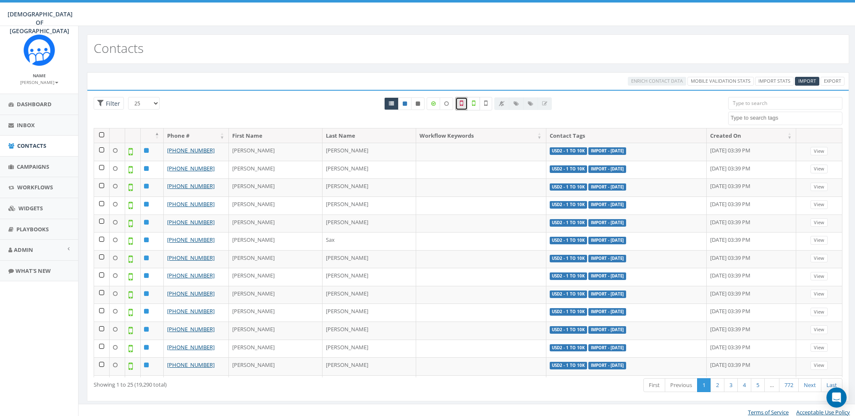
click at [473, 105] on icon at bounding box center [473, 104] width 3 height 8
click at [472, 104] on label at bounding box center [473, 103] width 13 height 13
checkbox input "false"
click at [484, 104] on icon at bounding box center [485, 104] width 3 height 8
click at [487, 106] on icon at bounding box center [485, 104] width 3 height 8
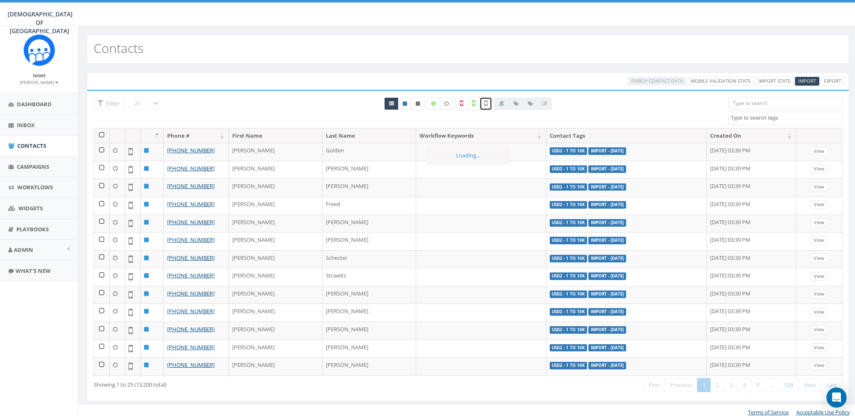
checkbox input "false"
click at [462, 105] on icon at bounding box center [461, 104] width 3 height 8
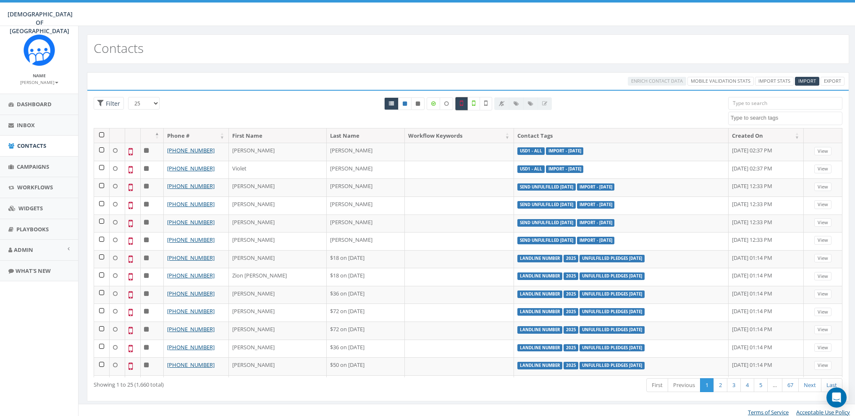
click at [462, 105] on icon at bounding box center [461, 104] width 3 height 8
checkbox input "false"
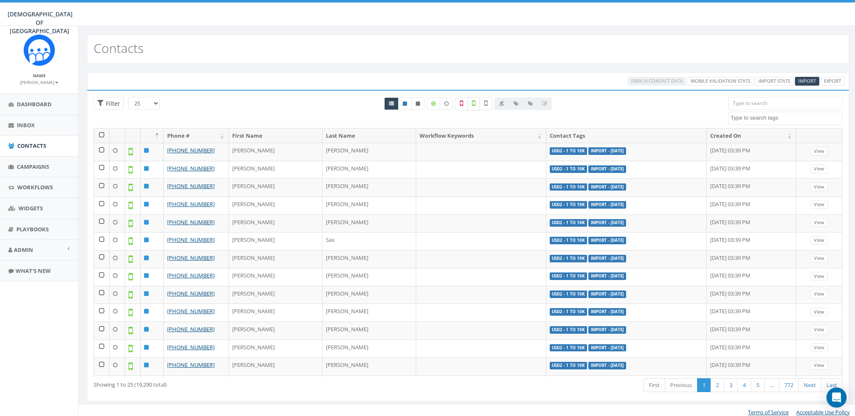
click at [473, 103] on icon at bounding box center [473, 104] width 3 height 8
click at [472, 104] on icon at bounding box center [473, 104] width 3 height 8
checkbox input "false"
click at [486, 104] on icon at bounding box center [485, 104] width 3 height 8
click at [485, 99] on label at bounding box center [486, 103] width 13 height 13
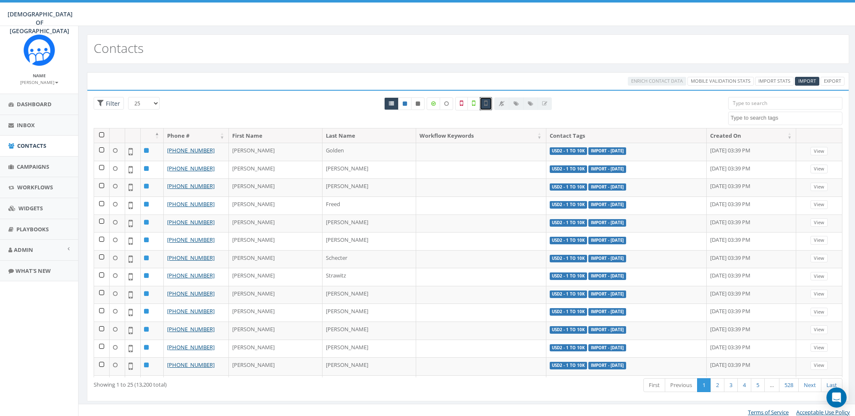
checkbox input "false"
click at [418, 104] on icon at bounding box center [418, 103] width 4 height 5
radio input "true"
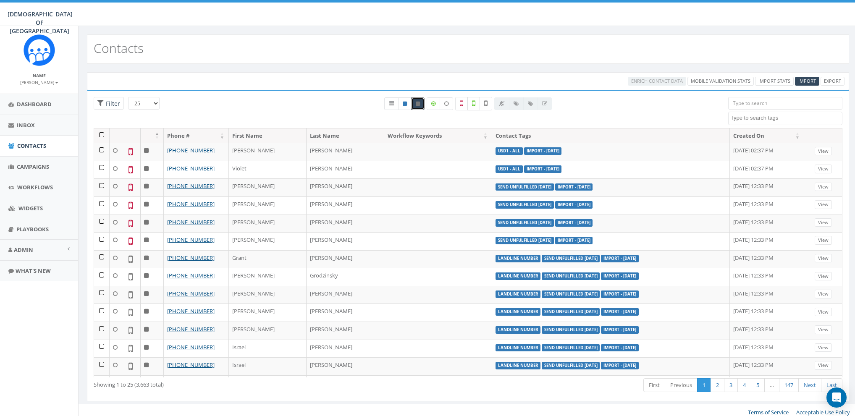
click at [472, 102] on label at bounding box center [473, 103] width 13 height 13
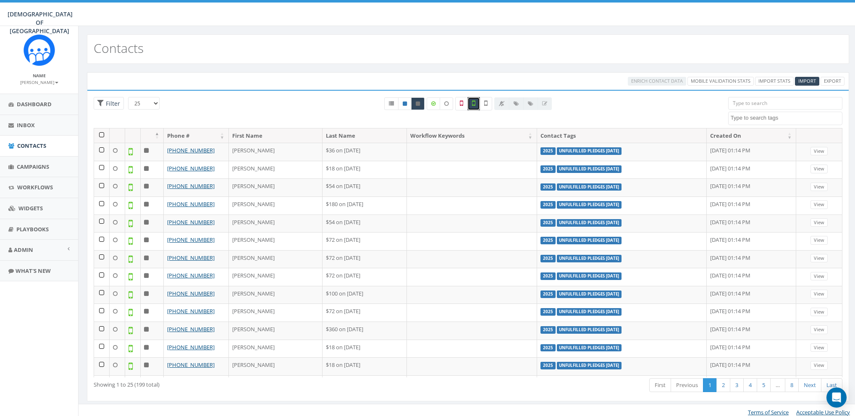
click at [474, 101] on icon at bounding box center [473, 104] width 3 height 8
checkbox input "false"
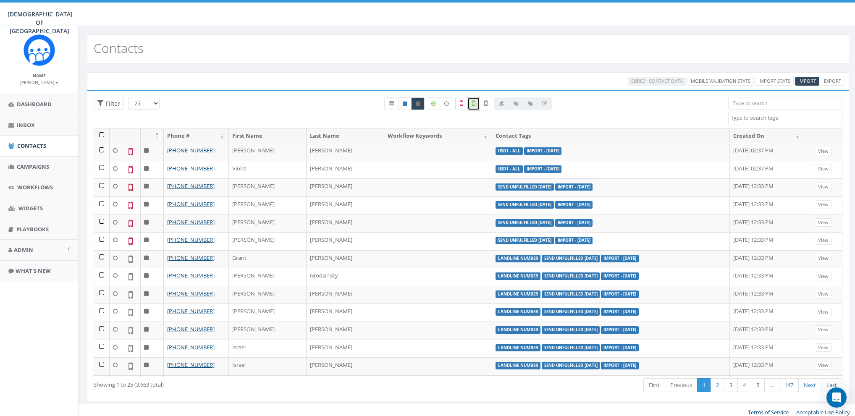
click at [461, 105] on icon at bounding box center [461, 104] width 3 height 8
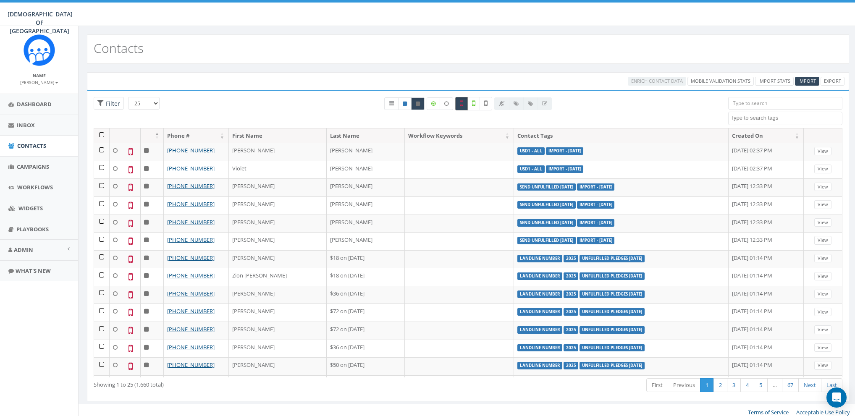
click at [463, 105] on icon at bounding box center [461, 104] width 3 height 8
checkbox input "false"
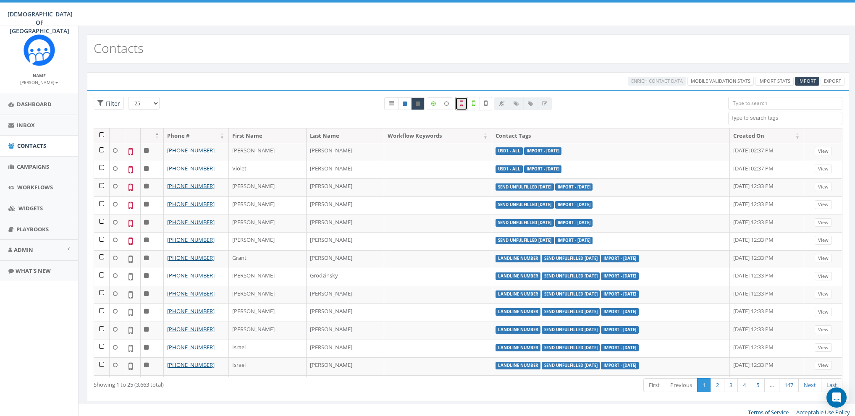
click at [483, 102] on label at bounding box center [486, 103] width 13 height 13
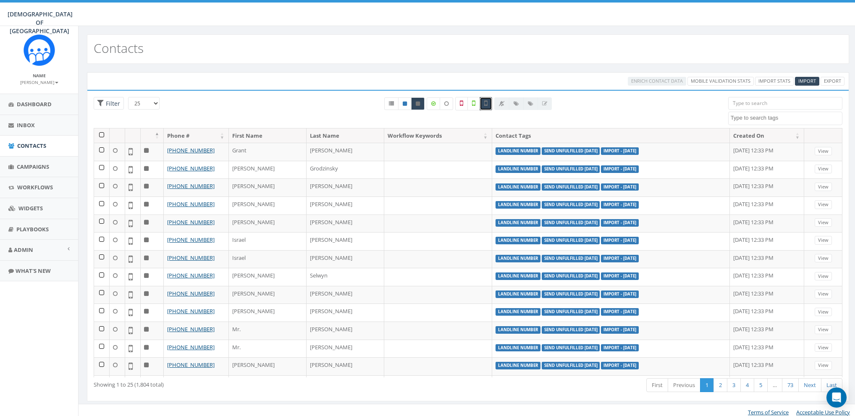
click at [488, 105] on label at bounding box center [486, 103] width 13 height 13
checkbox input "false"
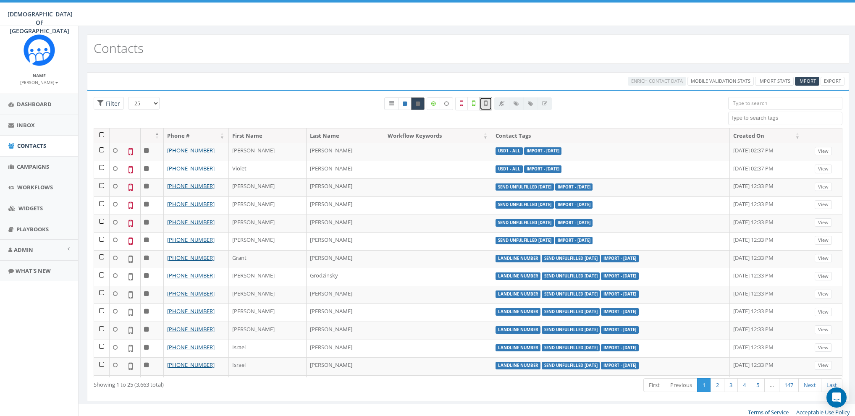
click at [417, 104] on icon at bounding box center [418, 103] width 4 height 5
click at [387, 100] on link at bounding box center [391, 103] width 14 height 13
radio input "true"
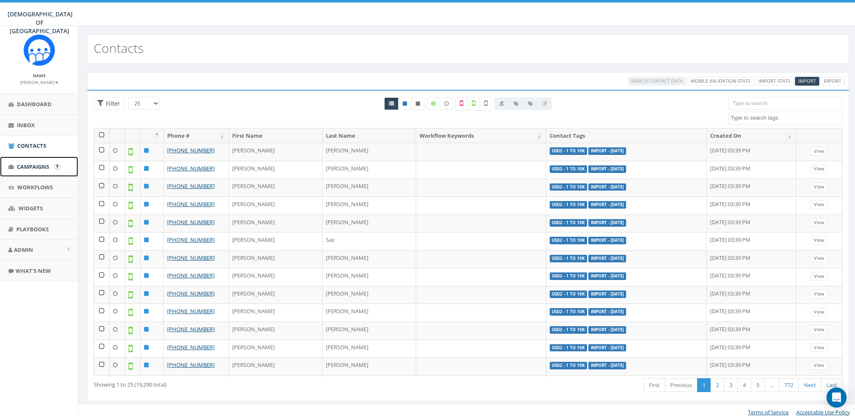
click at [30, 166] on span "Campaigns" at bounding box center [33, 167] width 32 height 8
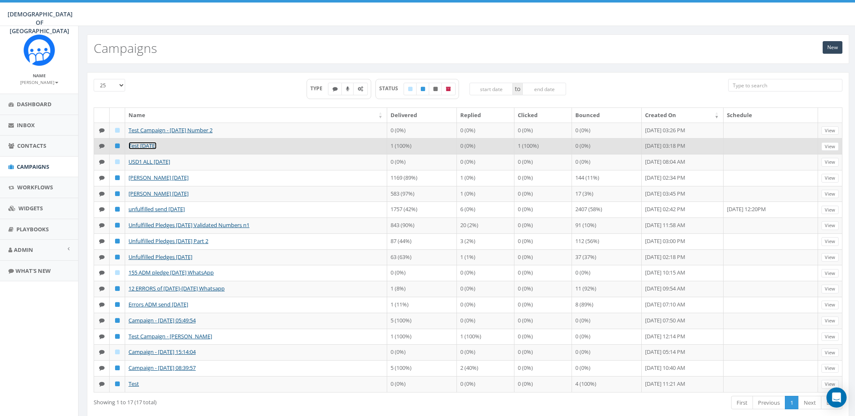
click at [137, 145] on link "Test [DATE]" at bounding box center [143, 146] width 28 height 8
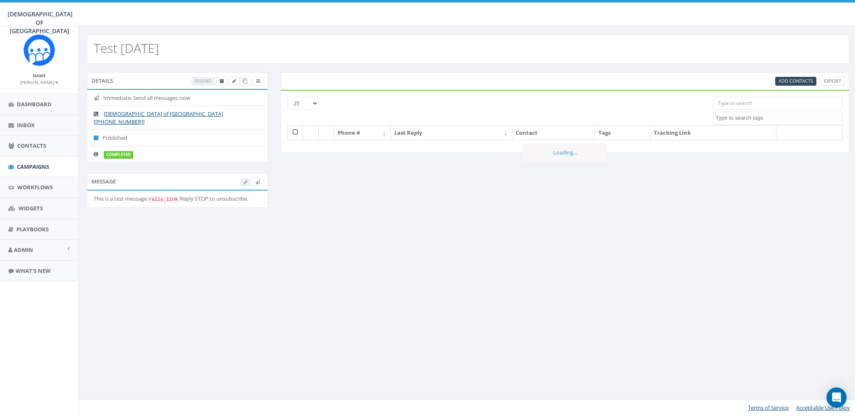
select select
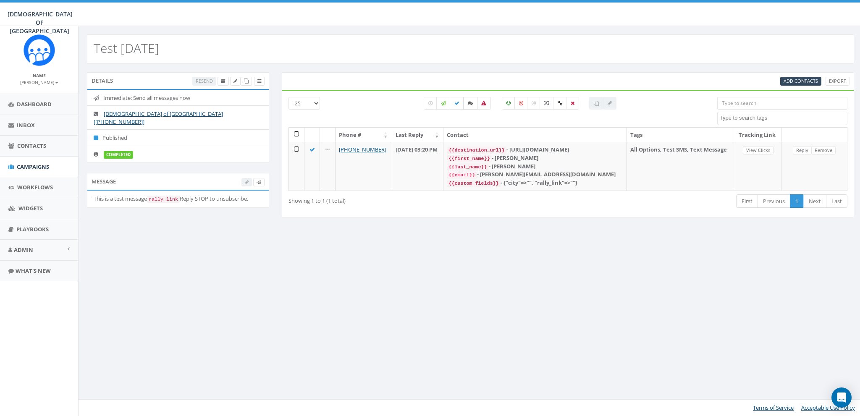
click at [469, 102] on icon at bounding box center [470, 103] width 5 height 5
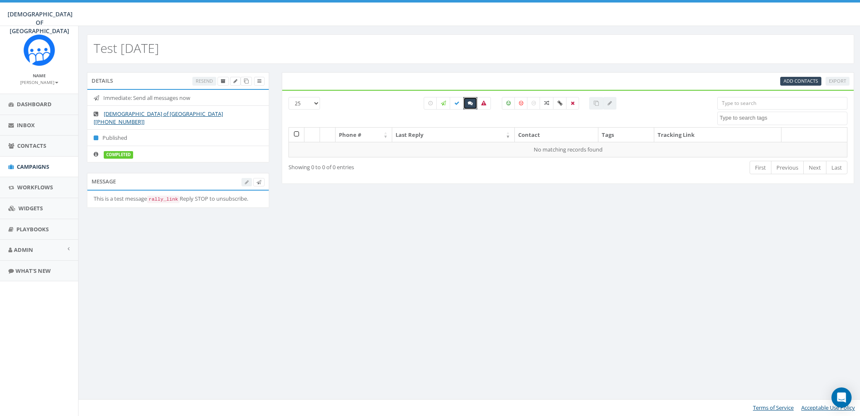
click at [472, 105] on icon at bounding box center [470, 103] width 5 height 5
checkbox input "false"
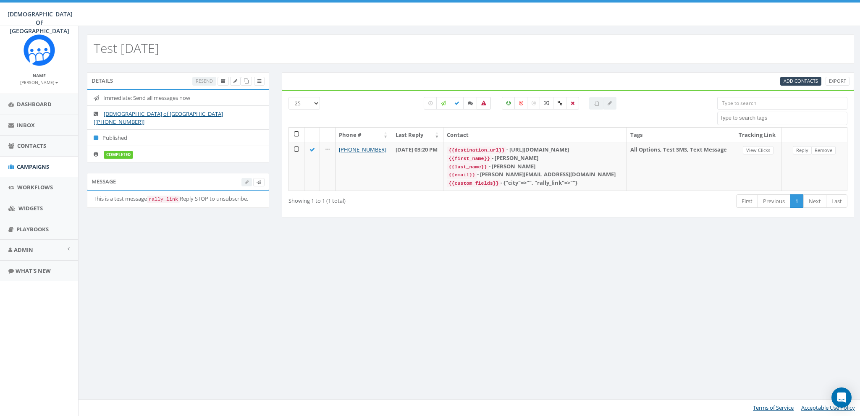
click at [483, 106] on label at bounding box center [484, 103] width 14 height 13
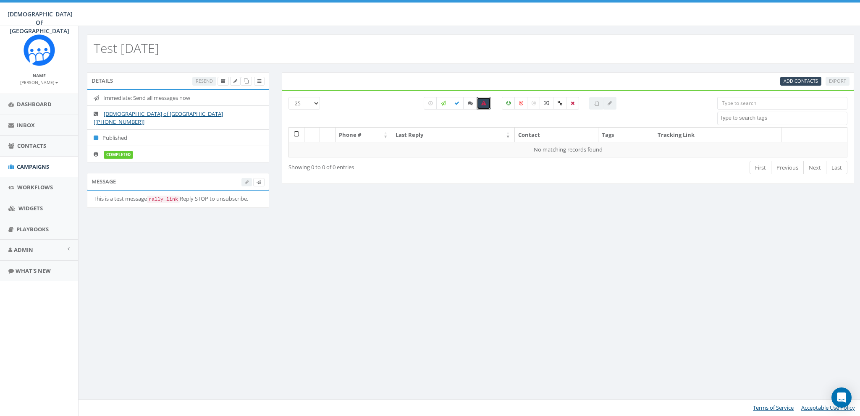
click at [485, 103] on icon at bounding box center [483, 103] width 5 height 5
checkbox input "false"
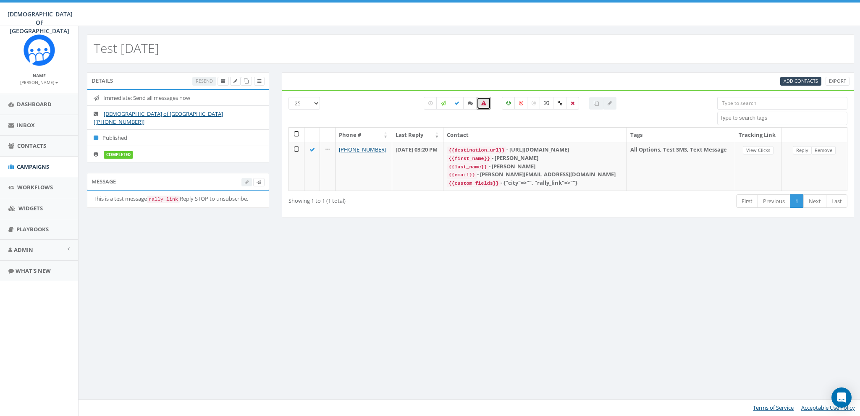
click at [41, 82] on small "[PERSON_NAME]" at bounding box center [39, 82] width 38 height 6
click at [39, 105] on link "Sign Out" at bounding box center [42, 105] width 66 height 10
